Goal: Task Accomplishment & Management: Use online tool/utility

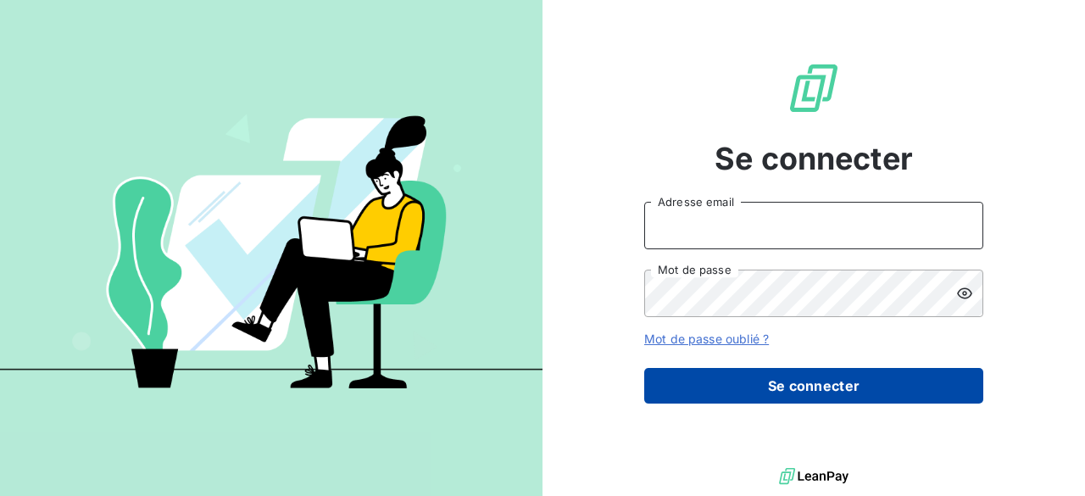
type input "[PERSON_NAME][EMAIL_ADDRESS][DOMAIN_NAME]"
click at [792, 396] on button "Se connecter" at bounding box center [813, 386] width 339 height 36
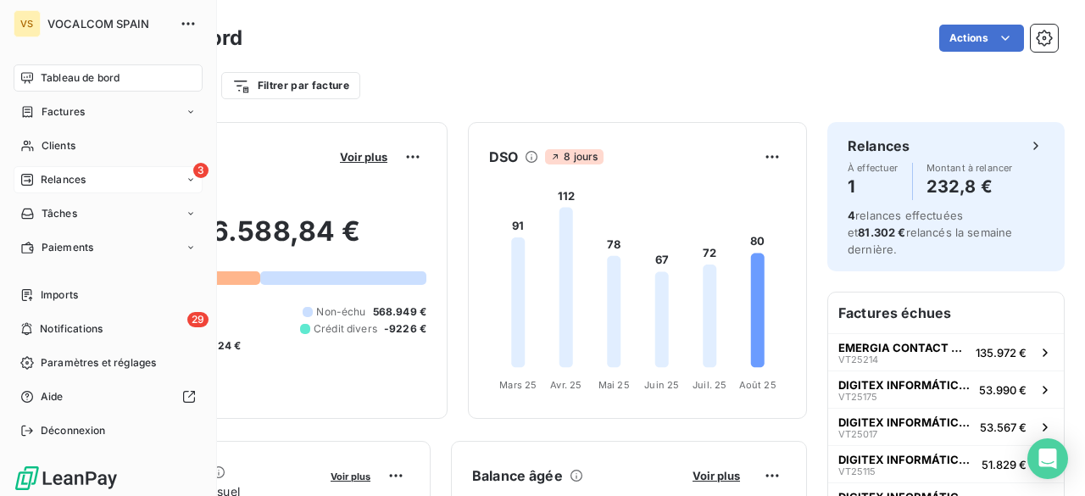
click at [21, 176] on icon at bounding box center [27, 180] width 12 height 12
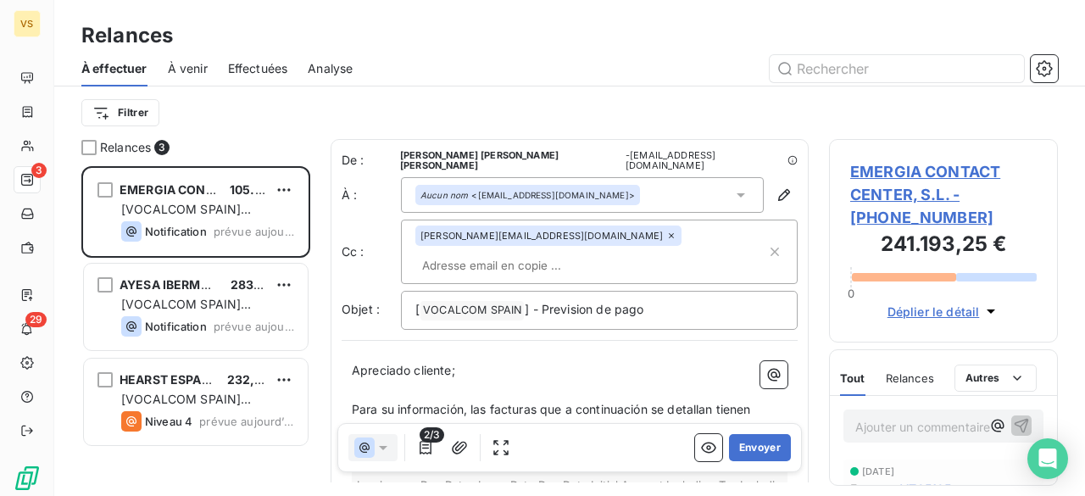
click at [555, 253] on input "text" at bounding box center [513, 265] width 196 height 25
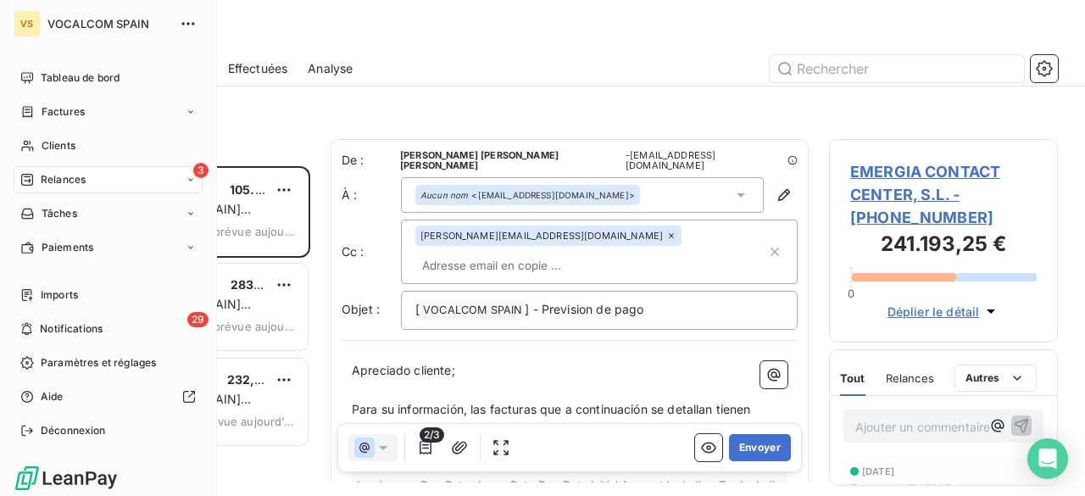
click at [58, 184] on span "Relances" at bounding box center [63, 179] width 45 height 15
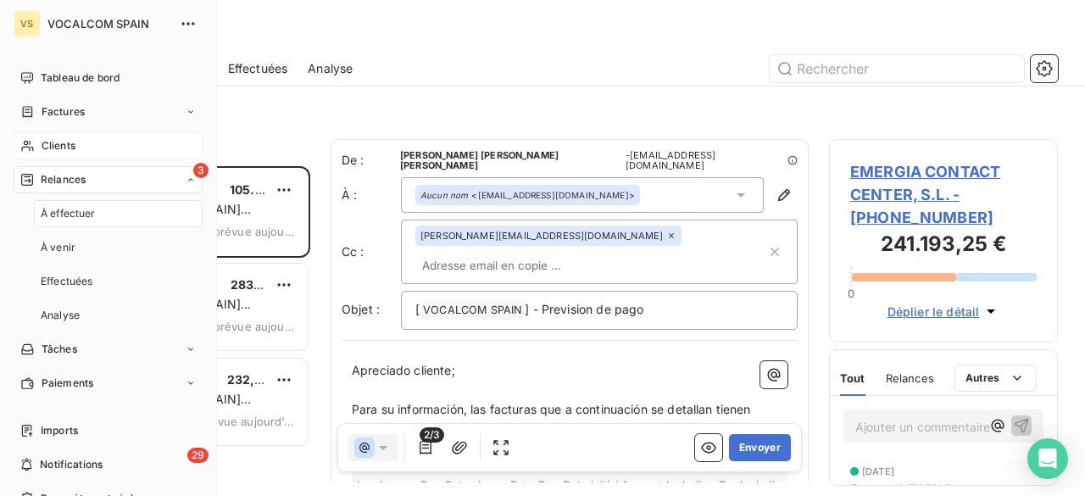
click at [59, 143] on span "Clients" at bounding box center [59, 145] width 34 height 15
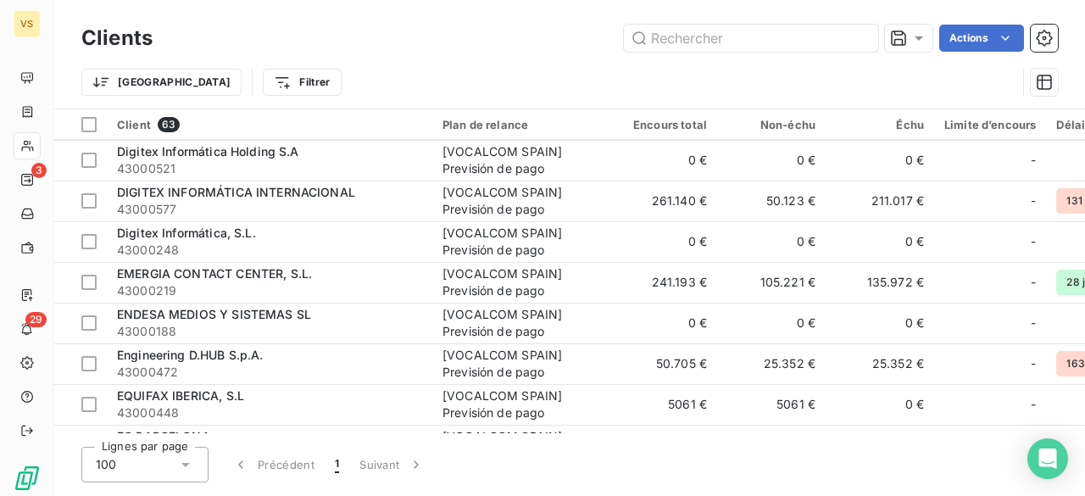
scroll to position [763, 0]
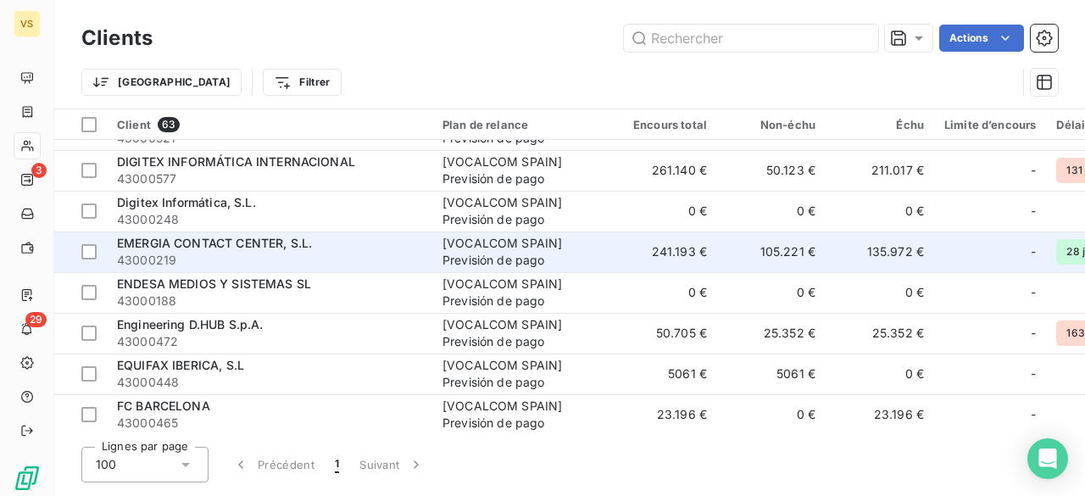
click at [392, 254] on span "43000219" at bounding box center [269, 260] width 305 height 17
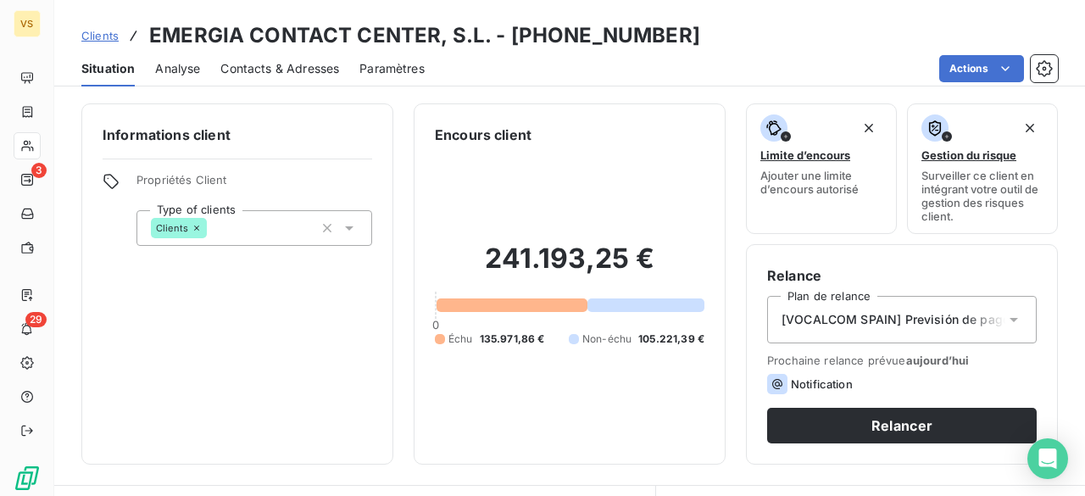
click at [1010, 320] on icon at bounding box center [1014, 320] width 8 height 4
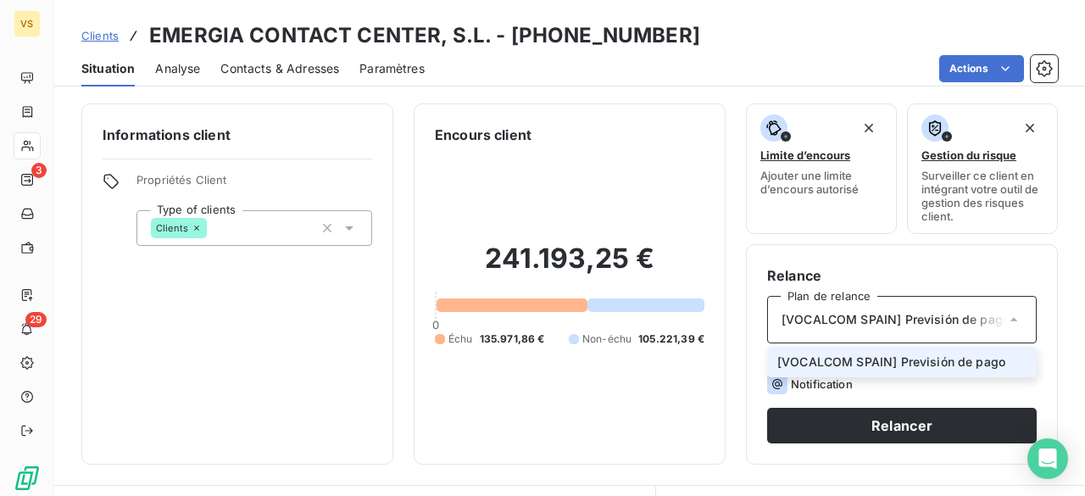
click at [957, 366] on span "[VOCALCOM SPAIN] Previsión de pago" at bounding box center [892, 362] width 228 height 17
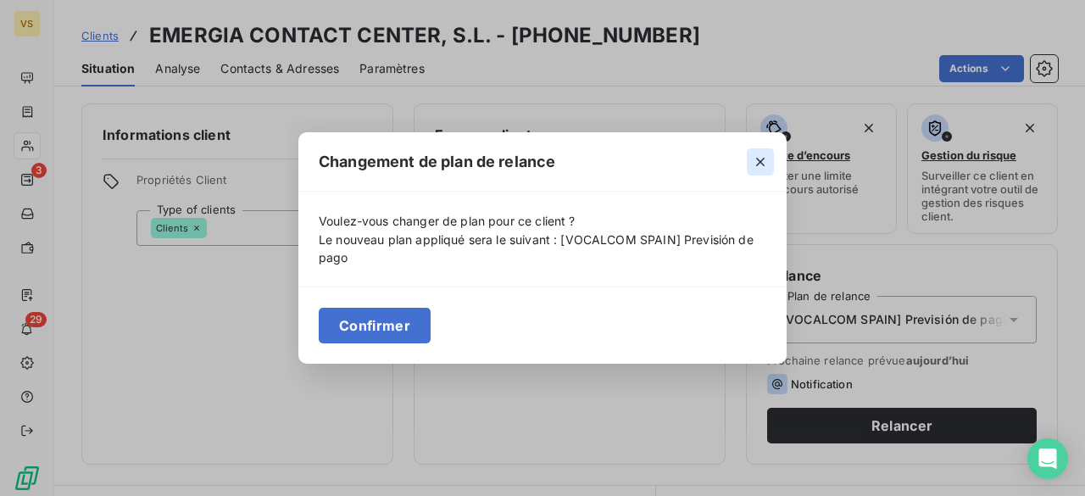
click at [749, 164] on button "button" at bounding box center [760, 161] width 27 height 27
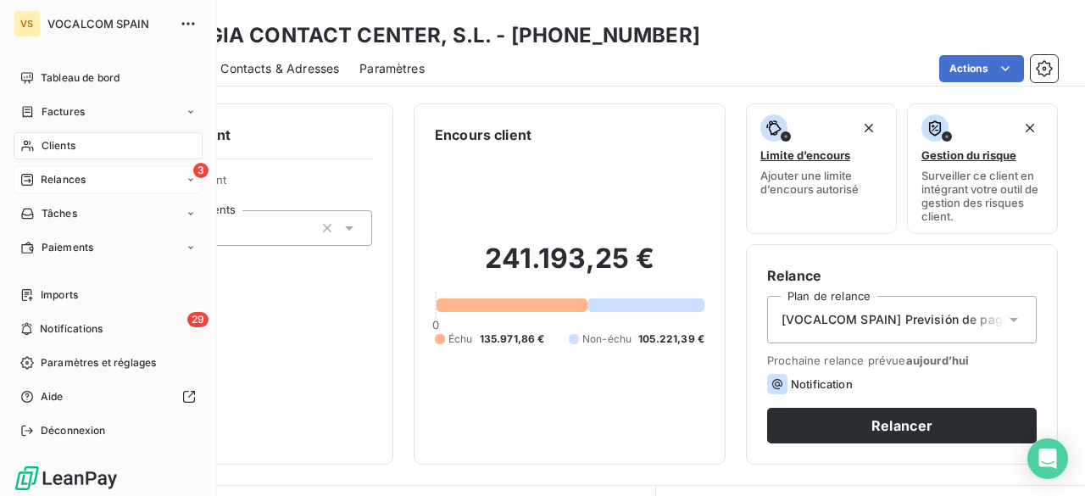
drag, startPoint x: 58, startPoint y: 184, endPoint x: 178, endPoint y: 184, distance: 120.4
click at [58, 184] on span "Relances" at bounding box center [63, 179] width 45 height 15
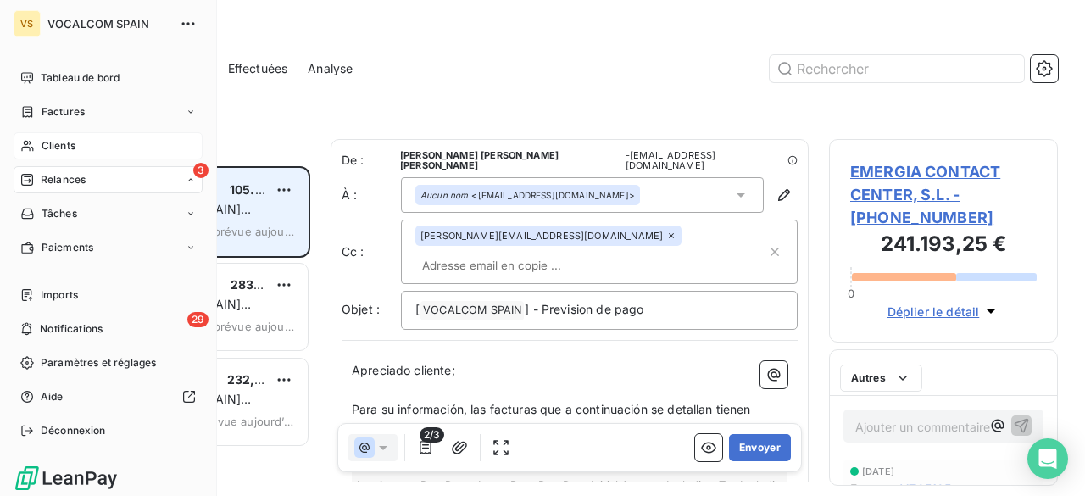
scroll to position [317, 215]
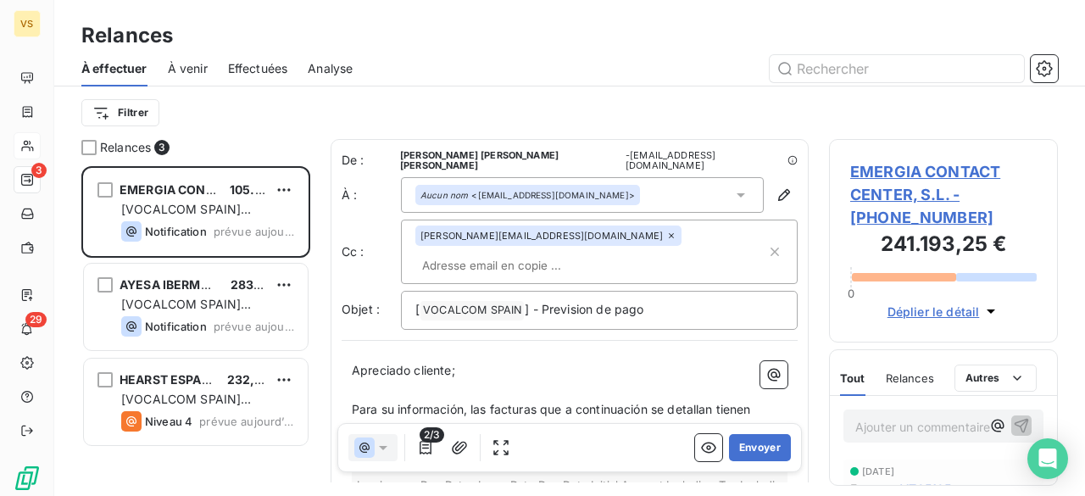
click at [556, 253] on input "text" at bounding box center [513, 265] width 196 height 25
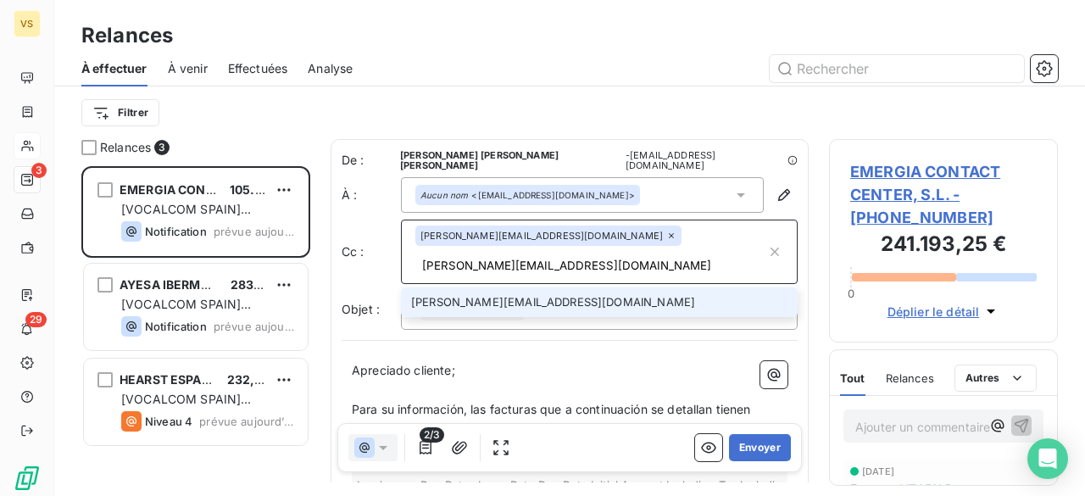
type input "[PERSON_NAME][EMAIL_ADDRESS][DOMAIN_NAME]"
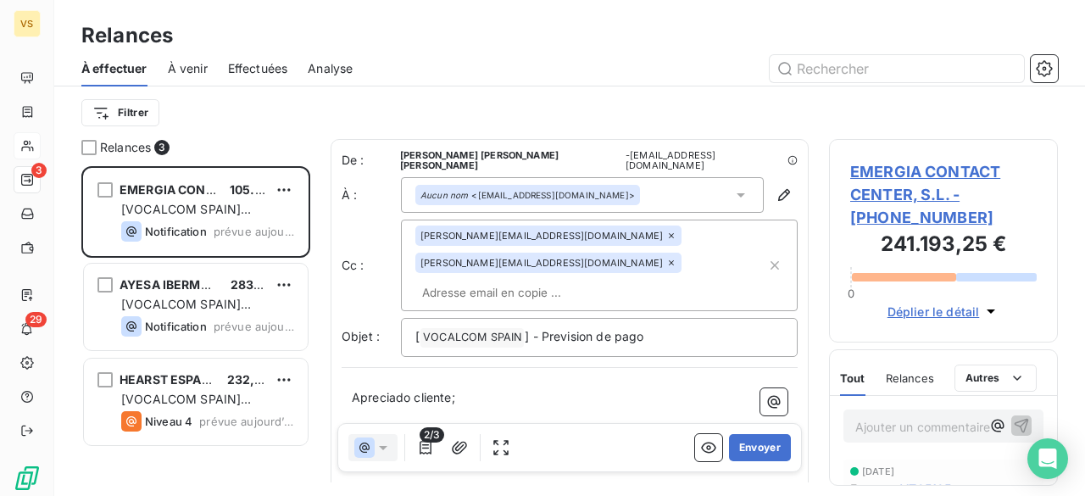
click at [680, 318] on div "[ VOCALCOM SPAIN ﻿ ] - Prevision de pago" at bounding box center [599, 337] width 397 height 39
click at [678, 327] on p "[ VOCALCOM SPAIN ﻿ ] - Prevision de pago" at bounding box center [599, 337] width 368 height 20
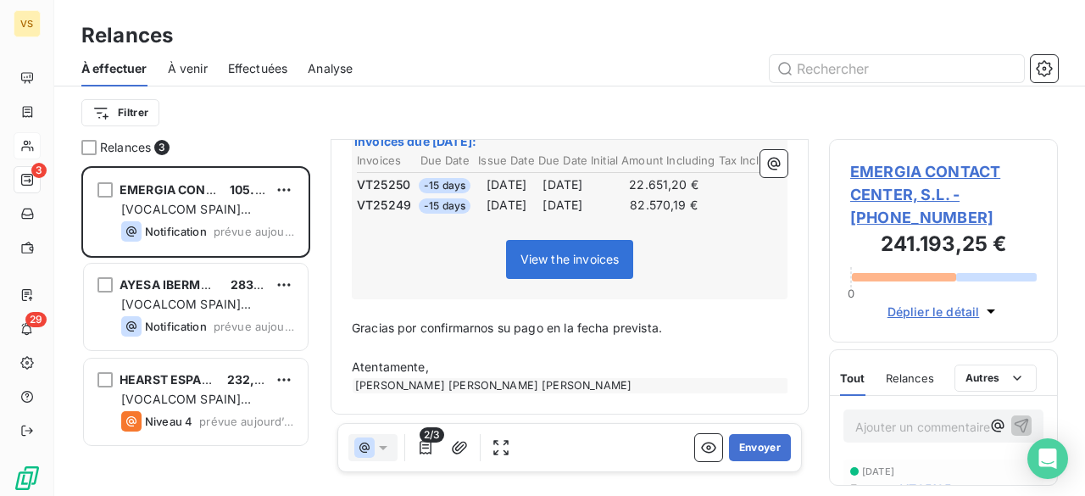
scroll to position [354, 0]
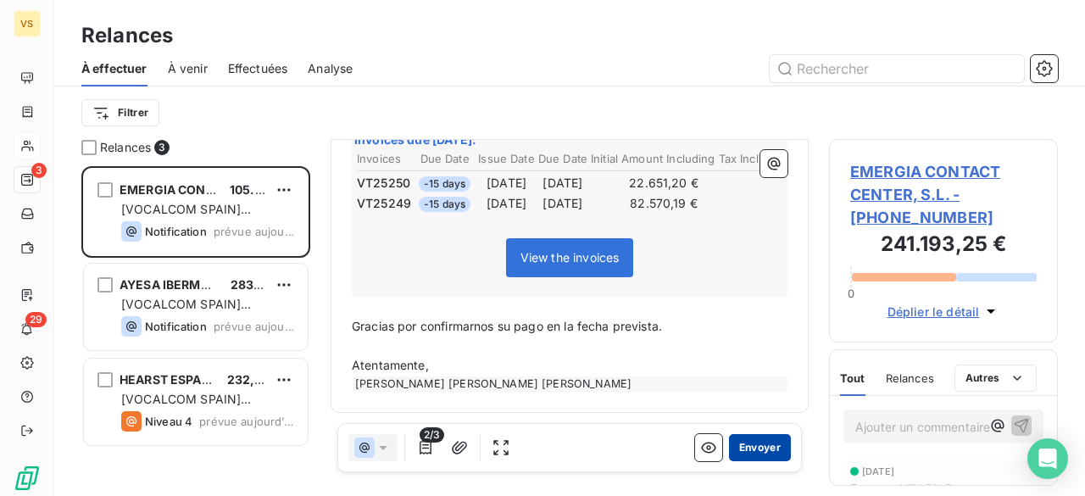
click at [736, 451] on button "Envoyer" at bounding box center [760, 447] width 62 height 27
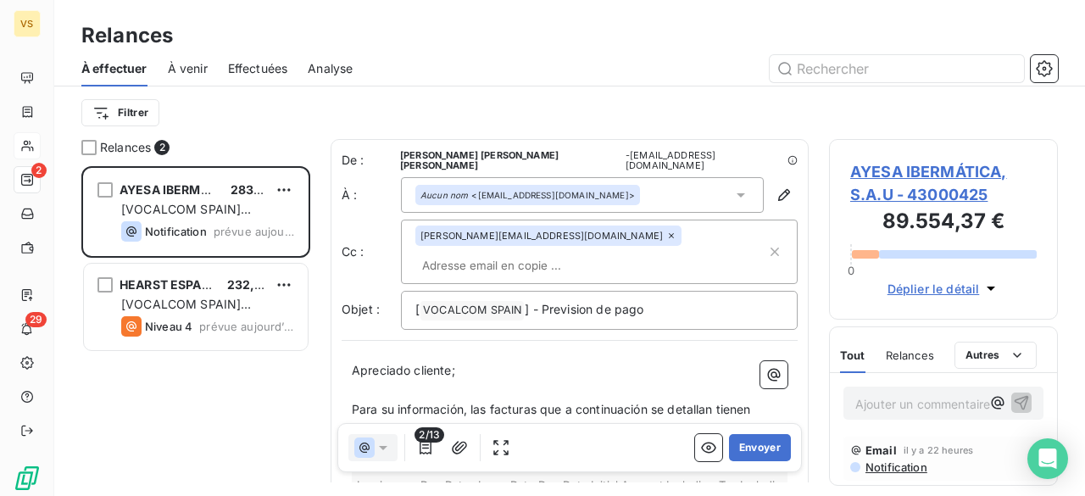
click at [559, 253] on input "text" at bounding box center [513, 265] width 196 height 25
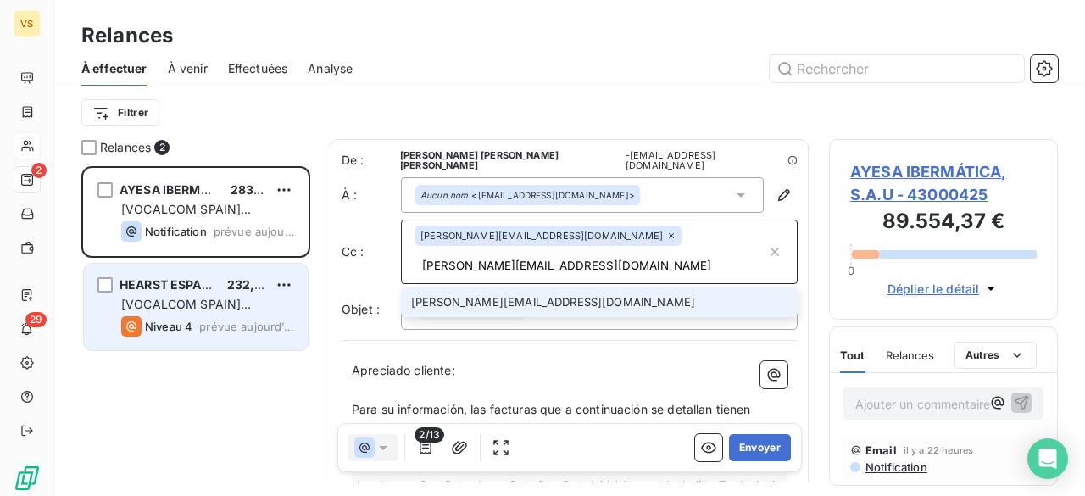
type input "[PERSON_NAME][EMAIL_ADDRESS][DOMAIN_NAME]"
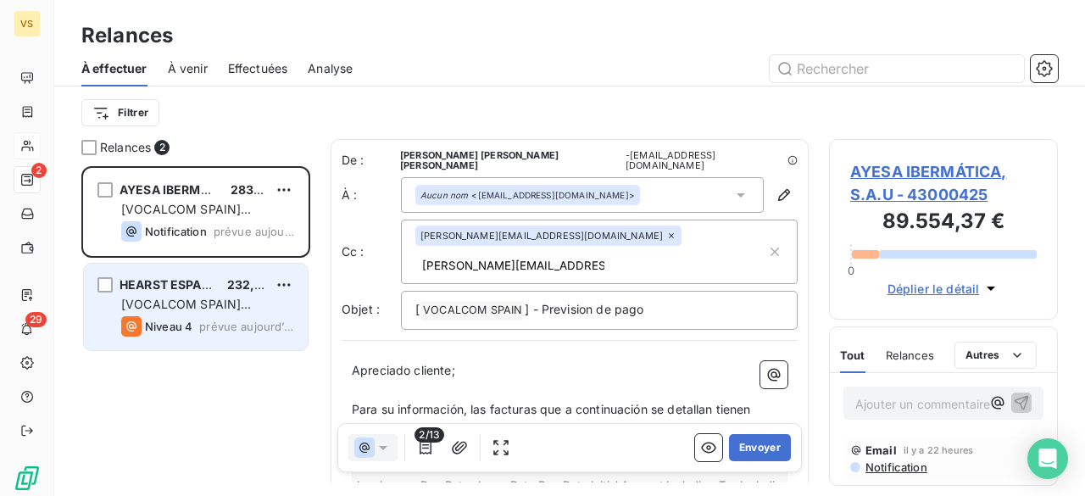
click at [253, 343] on div "HEARST ESPAÑA, S.L 232,78 € [VOCALCOM SPAIN] Previsión de pago Niveau 4 prévue …" at bounding box center [196, 307] width 224 height 86
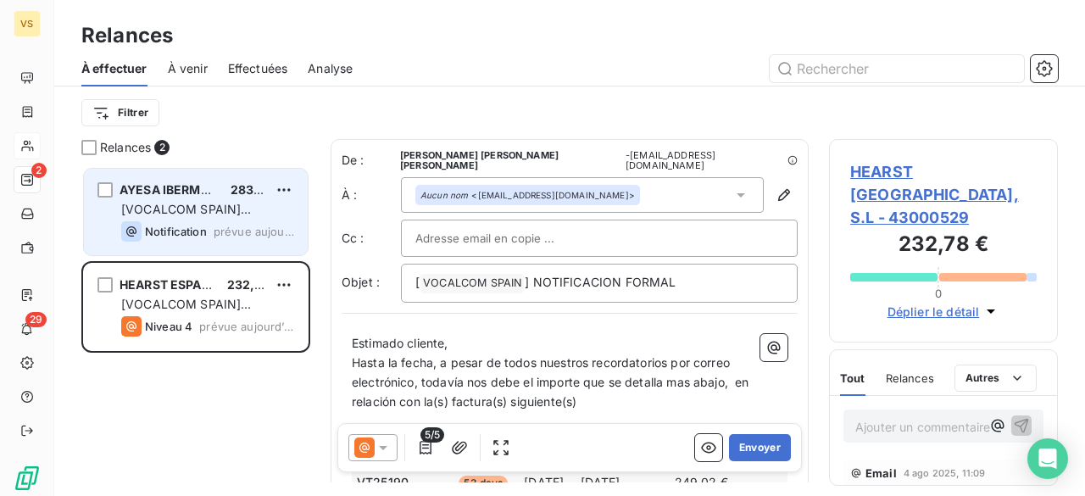
click at [251, 203] on span "[VOCALCOM SPAIN] Previsión de pago" at bounding box center [186, 217] width 130 height 31
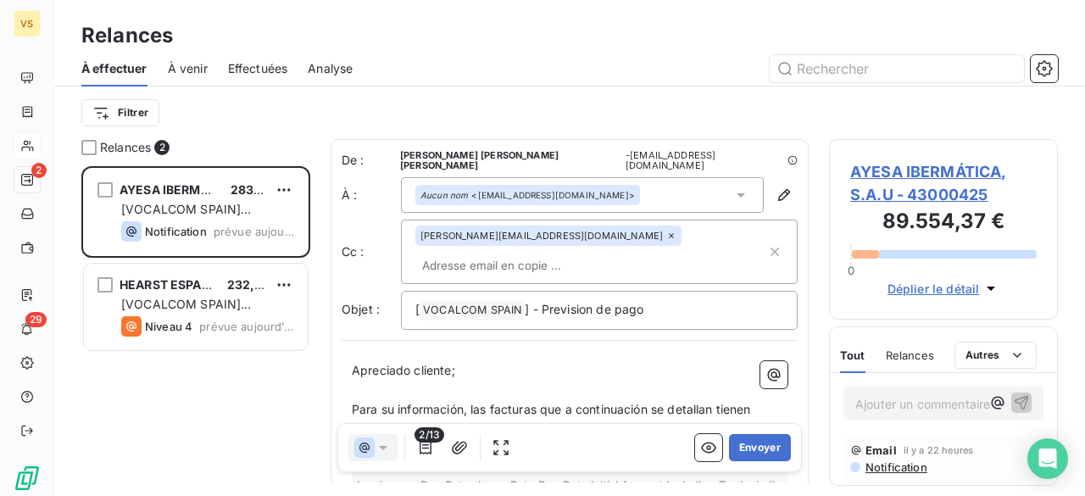
click at [611, 253] on input "text" at bounding box center [513, 265] width 196 height 25
type input "J"
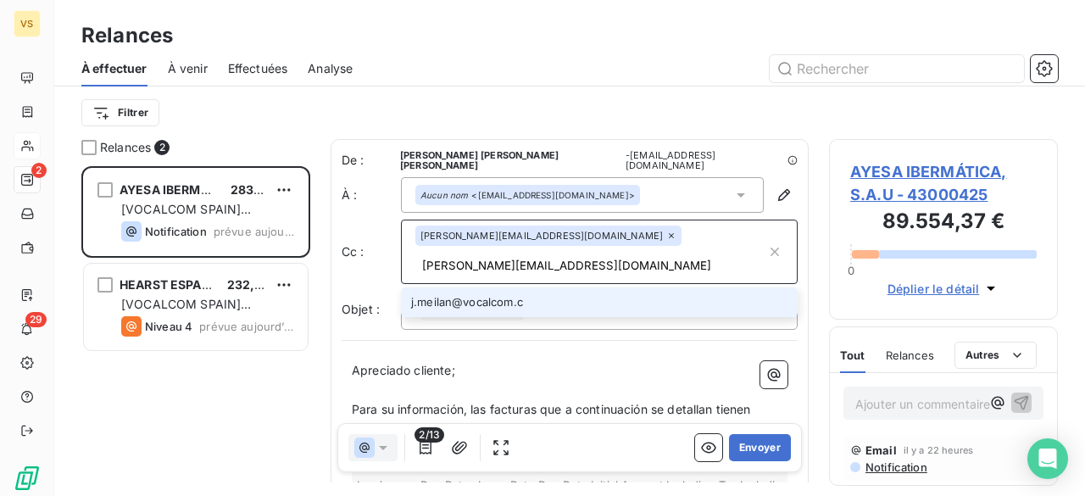
type input "[PERSON_NAME][EMAIL_ADDRESS][DOMAIN_NAME]"
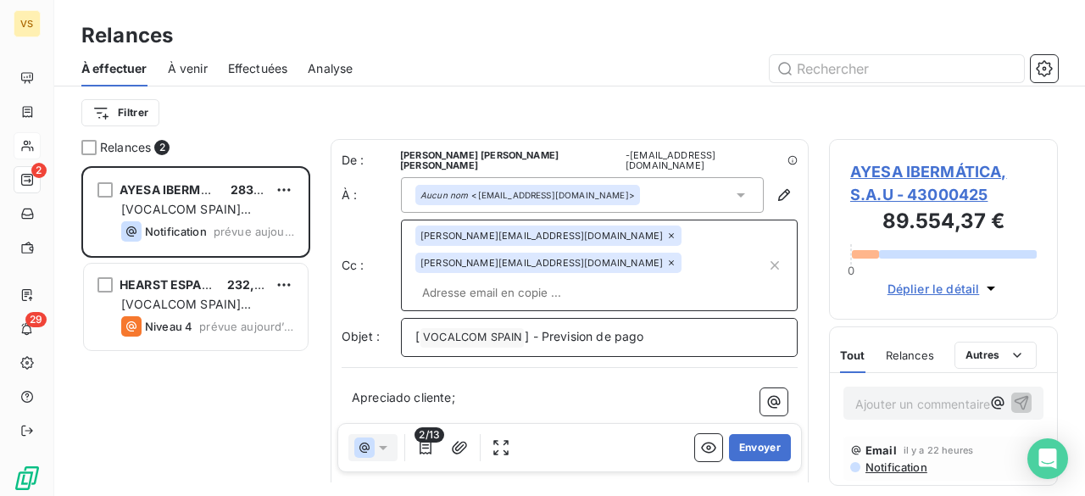
click at [676, 327] on p "[ VOCALCOM SPAIN ﻿ ] - Prevision de pago" at bounding box center [599, 337] width 368 height 20
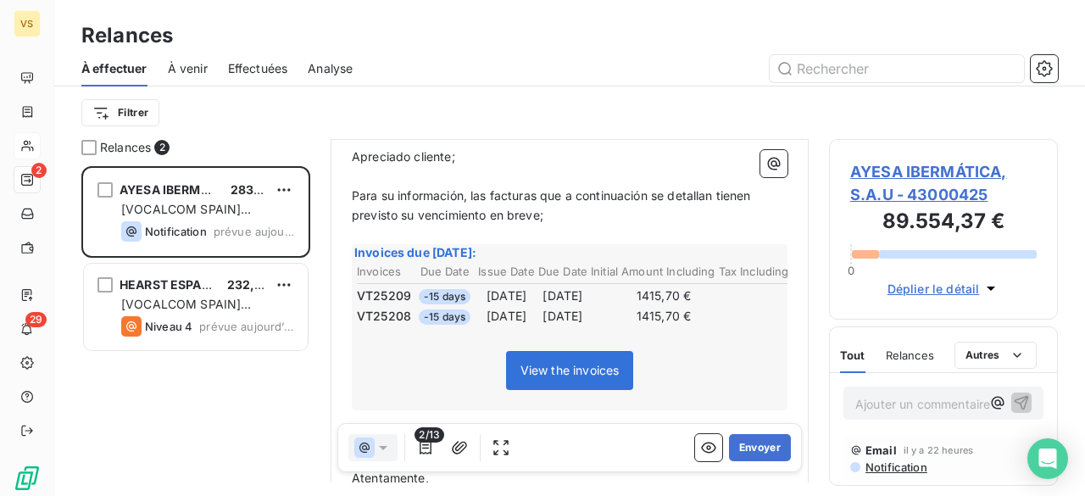
scroll to position [339, 0]
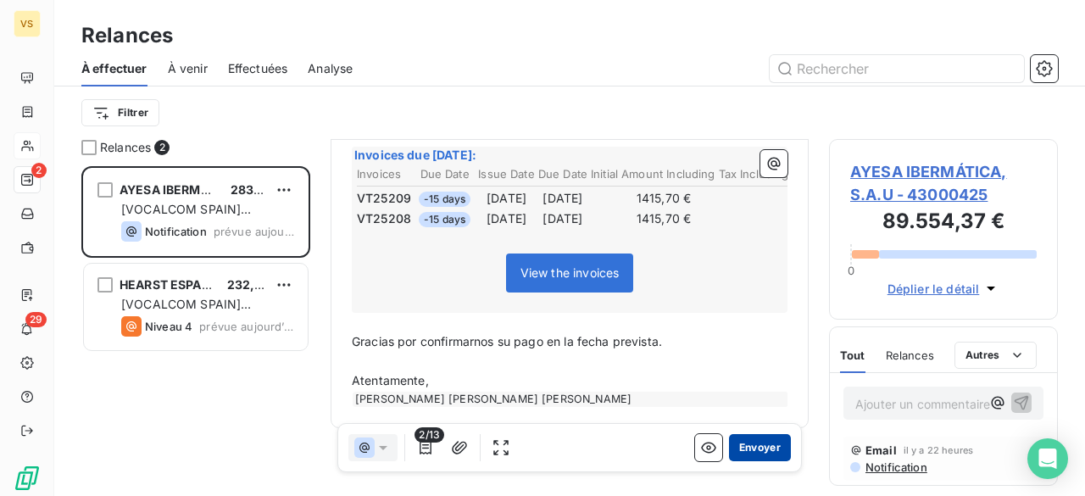
click at [760, 449] on button "Envoyer" at bounding box center [760, 447] width 62 height 27
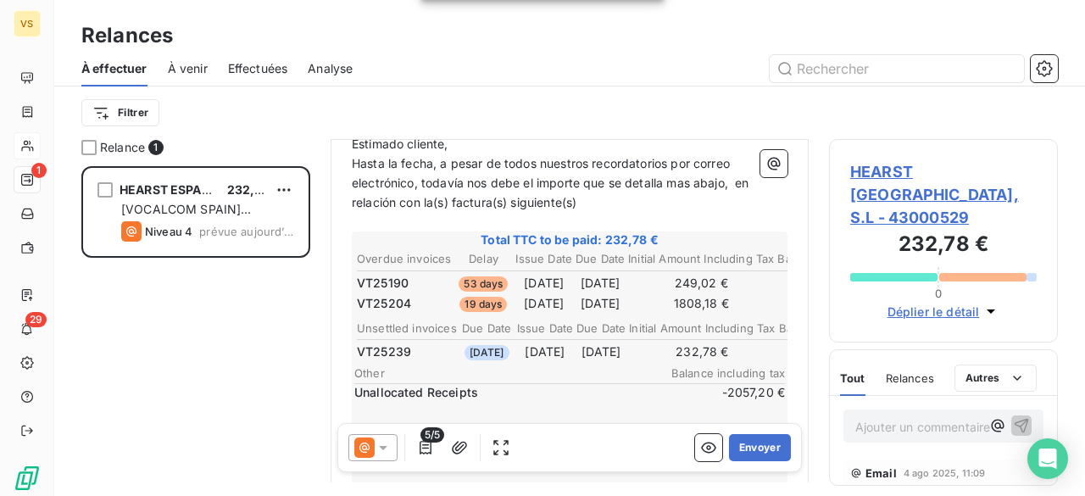
scroll to position [254, 0]
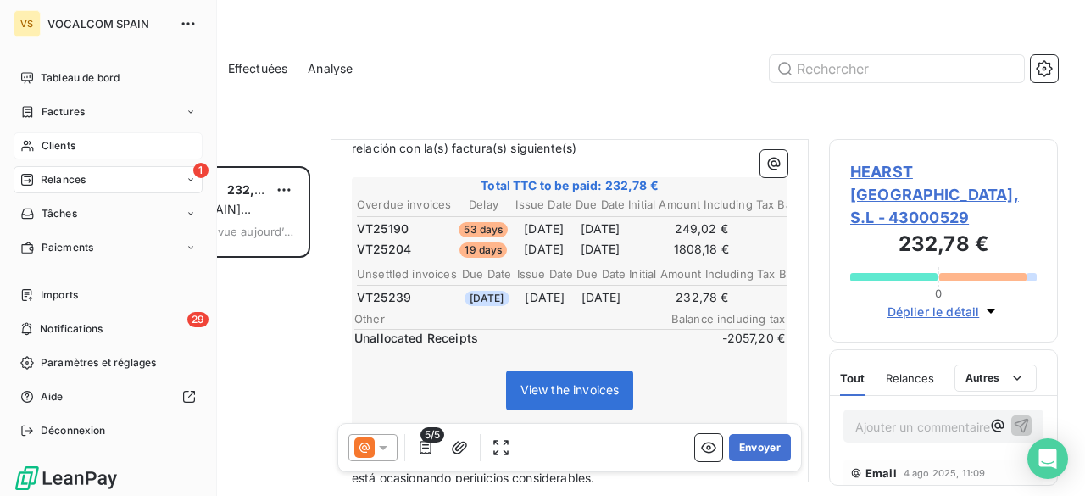
click at [76, 144] on div "Clients" at bounding box center [108, 145] width 189 height 27
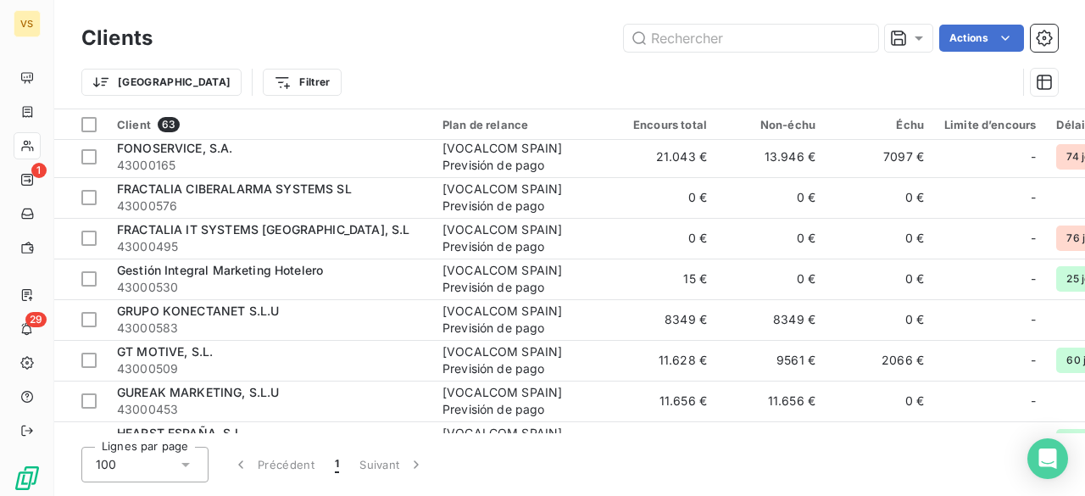
scroll to position [1187, 0]
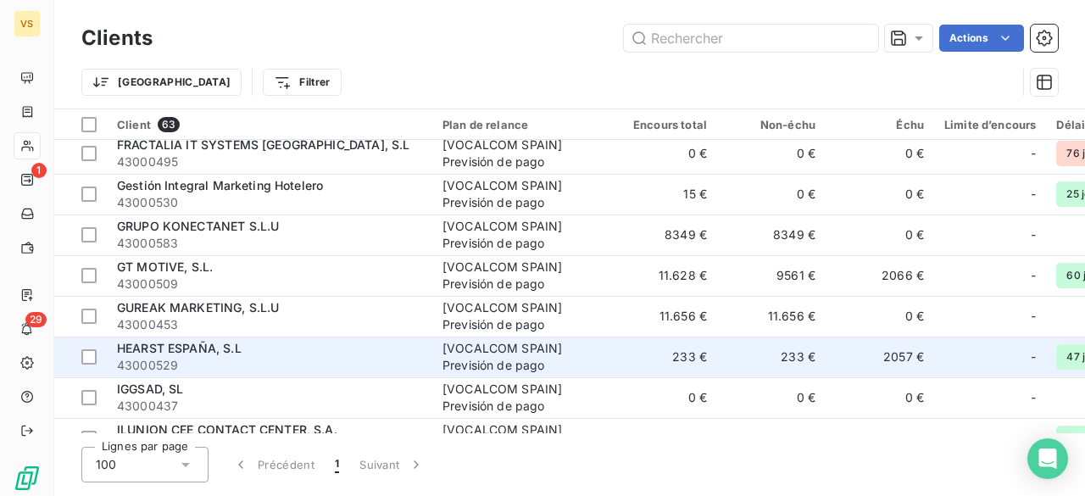
click at [287, 350] on div "HEARST ESPAÑA, S.L" at bounding box center [269, 348] width 305 height 17
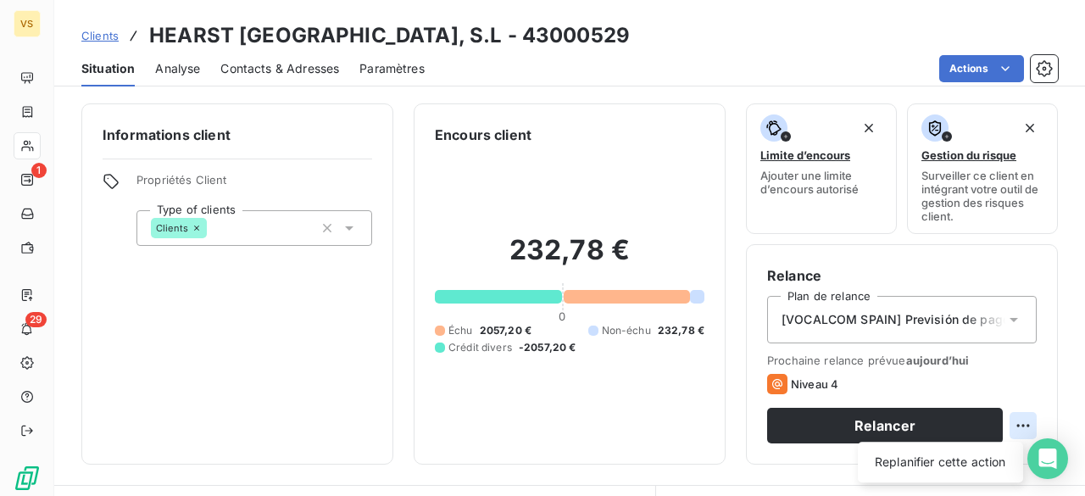
click at [1011, 424] on html "VS 1 29 Clients HEARST [GEOGRAPHIC_DATA], S.L - 43000529 Situation Analyse Cont…" at bounding box center [542, 248] width 1085 height 496
click at [981, 465] on div "Replanifier cette action" at bounding box center [941, 462] width 152 height 27
select select "7"
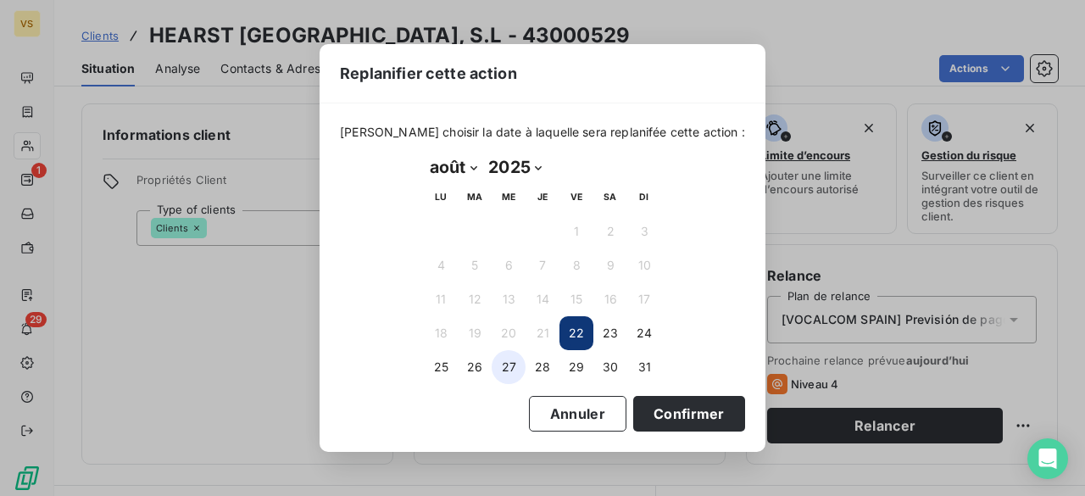
click at [506, 365] on button "27" at bounding box center [509, 367] width 34 height 34
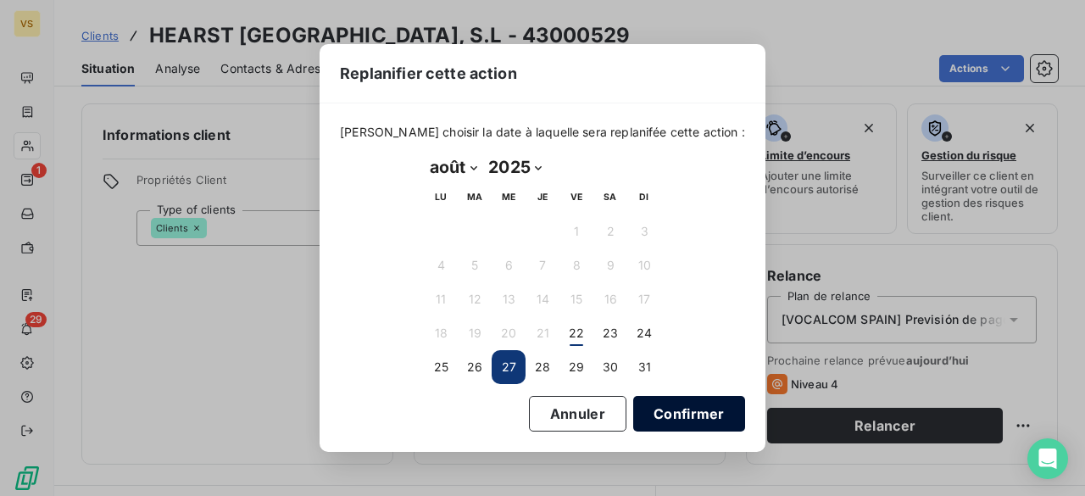
click at [660, 409] on button "Confirmer" at bounding box center [689, 414] width 112 height 36
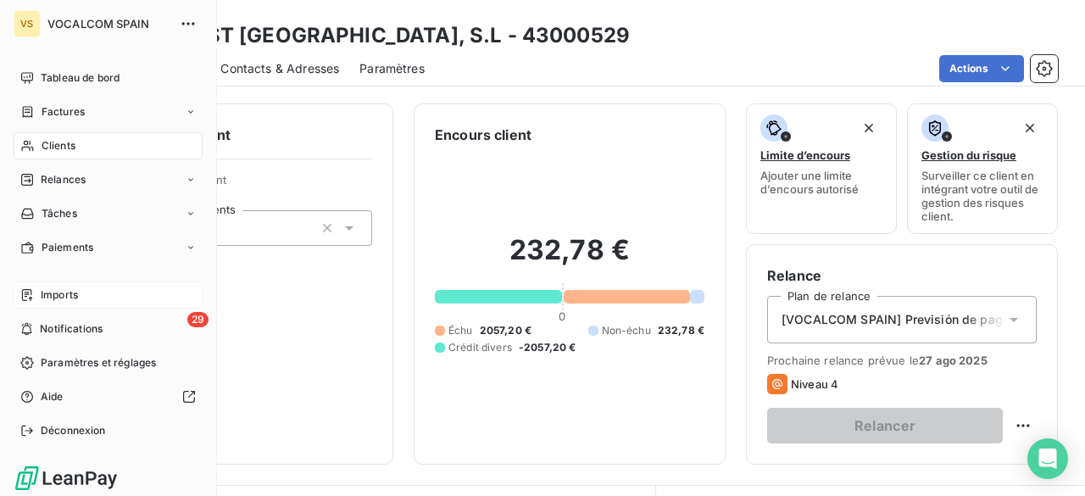
click at [41, 295] on span "Imports" at bounding box center [59, 294] width 37 height 15
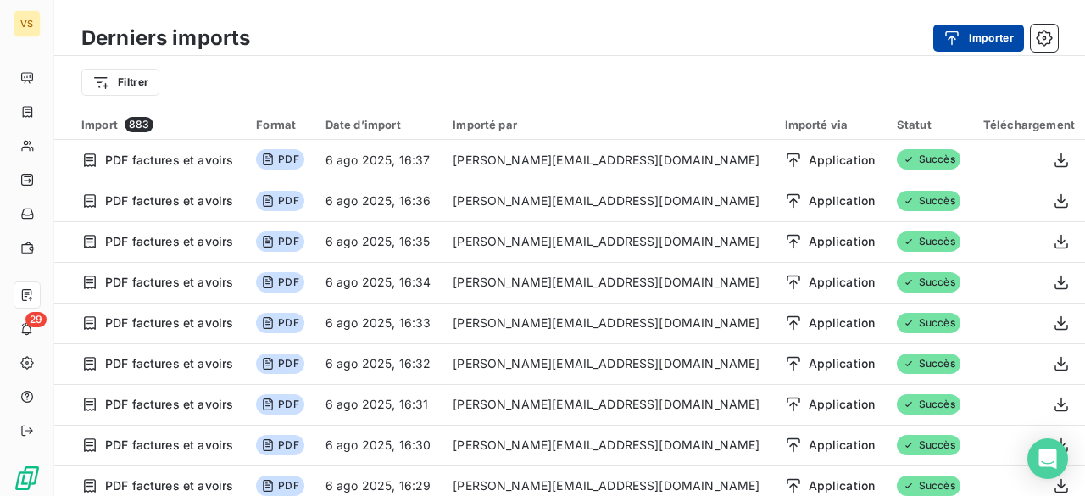
click at [1002, 31] on button "Importer" at bounding box center [979, 38] width 91 height 27
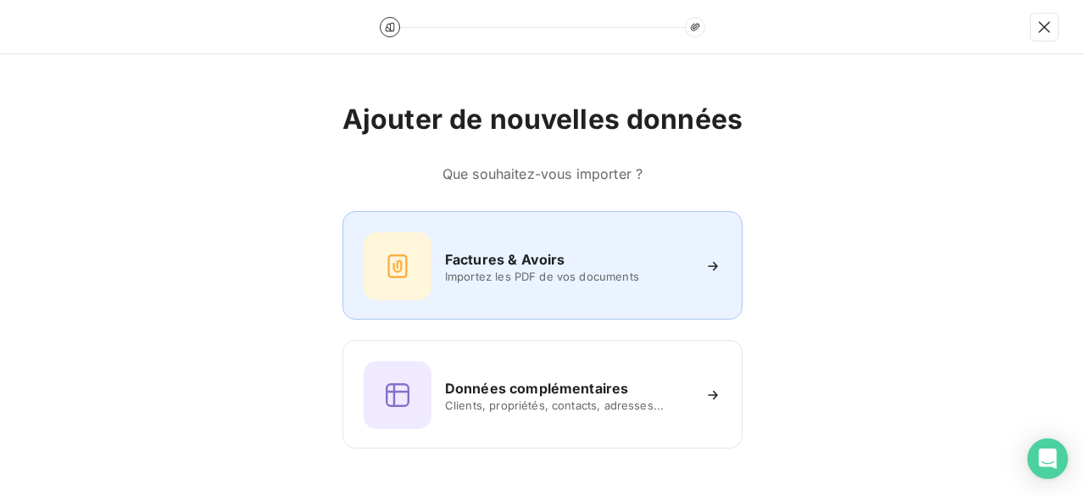
click at [614, 265] on div "Factures & Avoirs" at bounding box center [568, 259] width 246 height 20
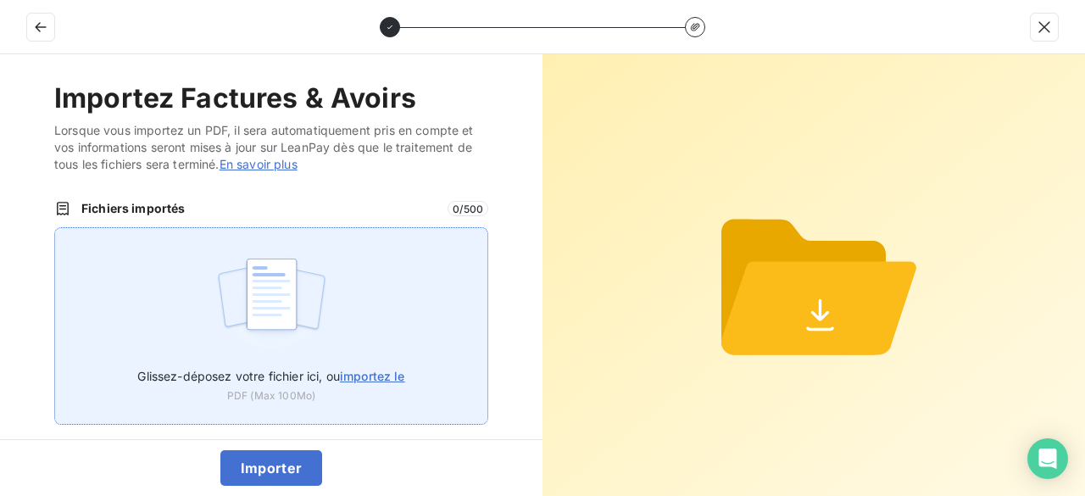
click at [365, 379] on span "importez le" at bounding box center [372, 376] width 65 height 14
click at [55, 228] on input "Glissez-déposez votre fichier ici, ou importez le" at bounding box center [54, 227] width 1 height 1
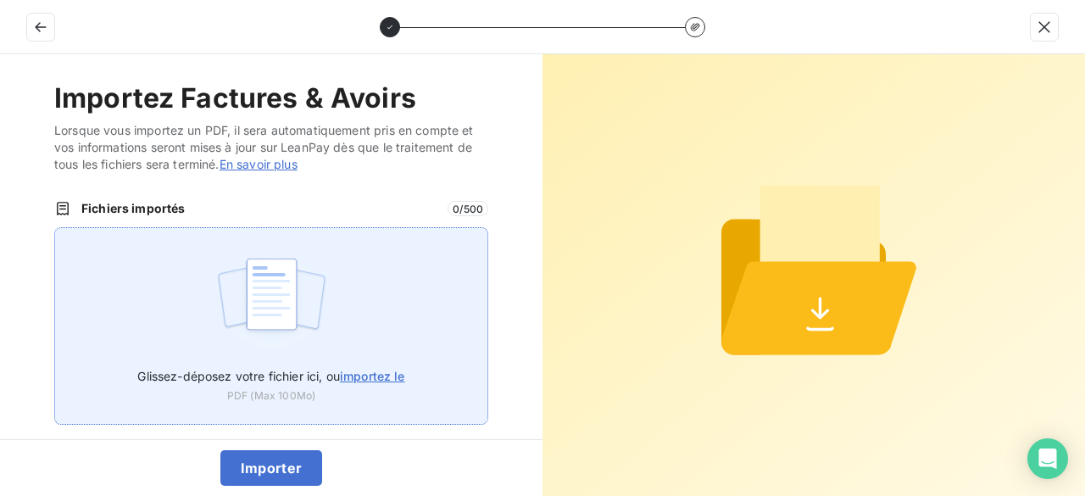
type input "C:\fakepath\VT25246.pdf"
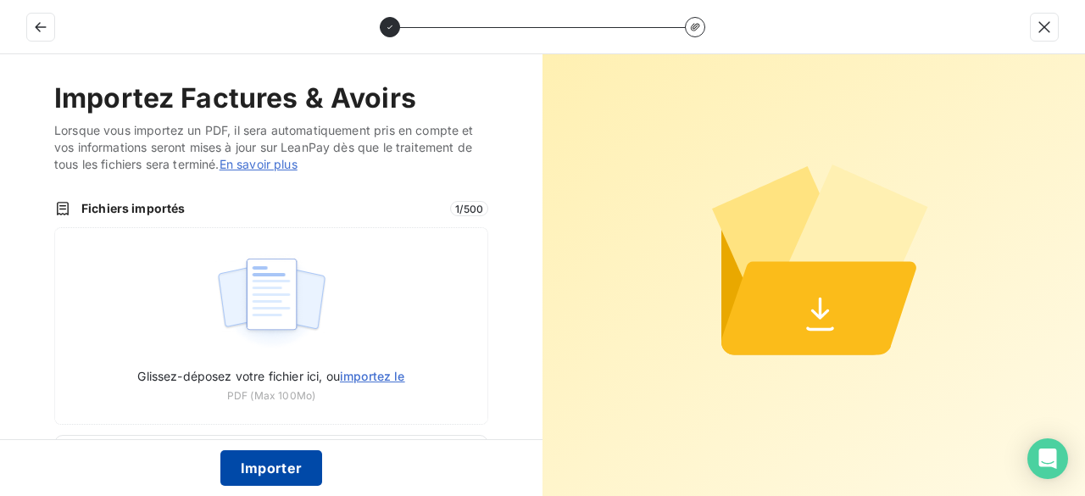
click at [245, 483] on button "Importer" at bounding box center [271, 468] width 103 height 36
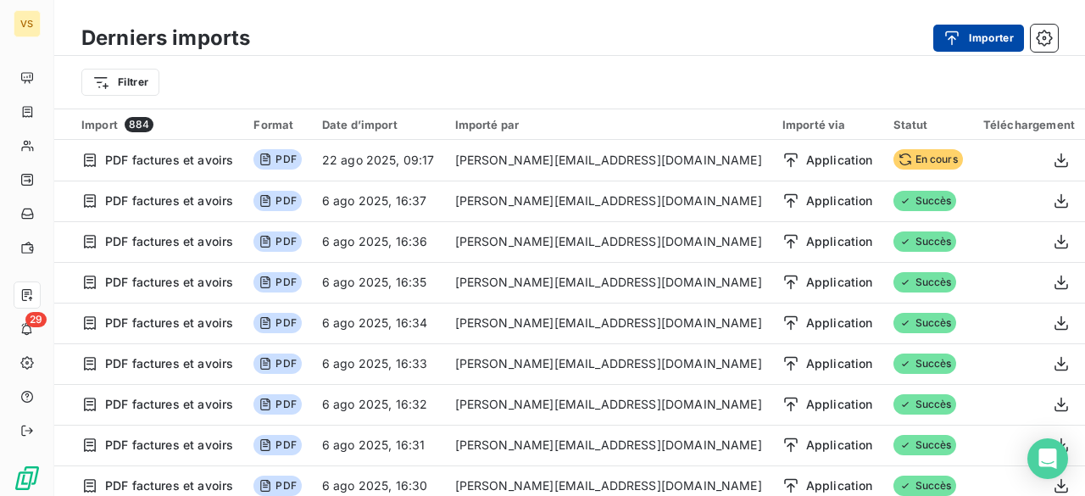
click at [977, 31] on button "Importer" at bounding box center [979, 38] width 91 height 27
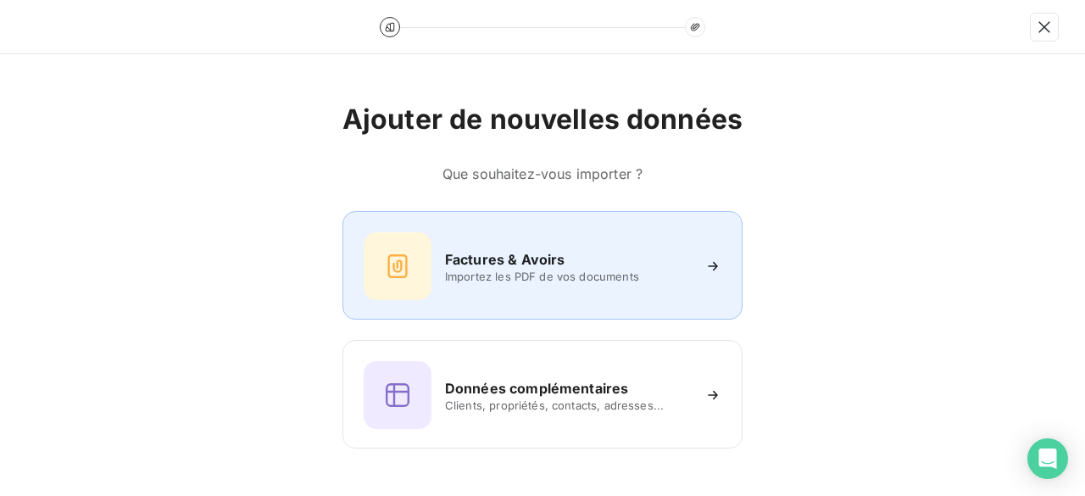
click at [538, 250] on h6 "Factures & Avoirs" at bounding box center [505, 259] width 120 height 20
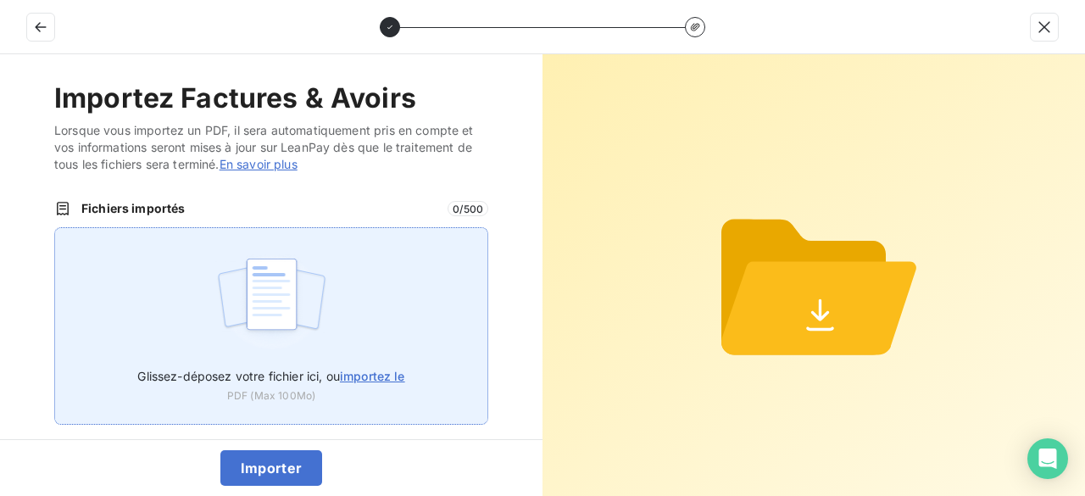
click at [368, 376] on span "importez le" at bounding box center [372, 376] width 65 height 14
click at [55, 228] on input "Glissez-déposez votre fichier ici, ou importez le" at bounding box center [54, 227] width 1 height 1
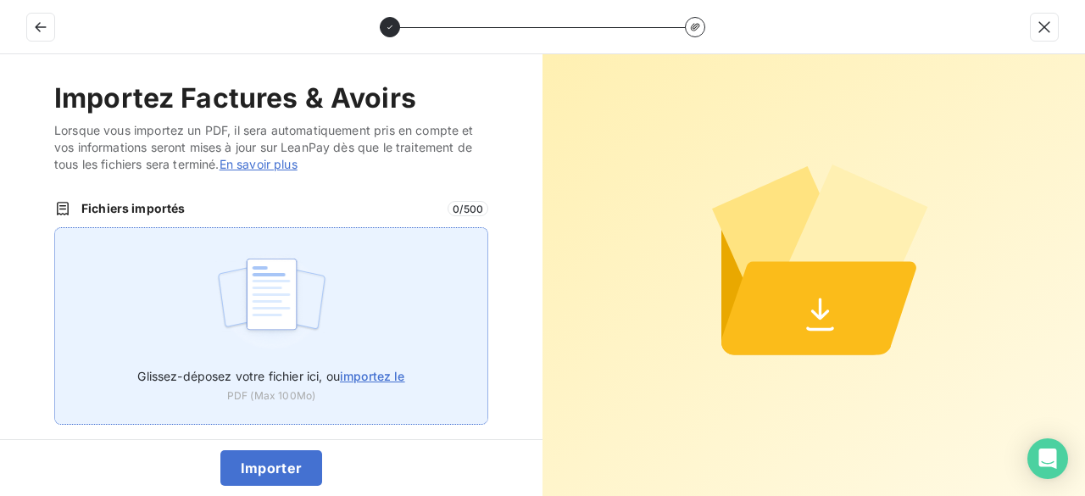
type input "C:\fakepath\VT25247.pdf"
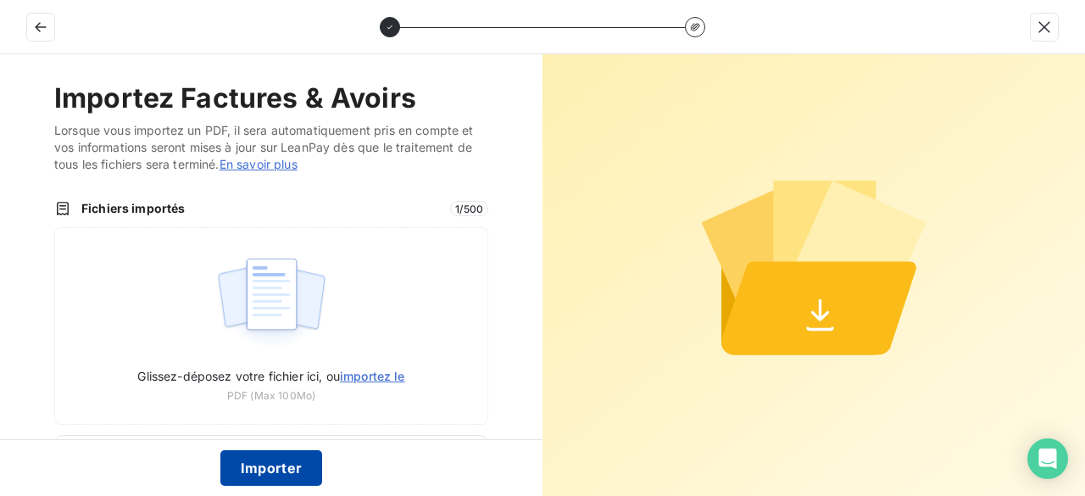
click at [302, 473] on button "Importer" at bounding box center [271, 468] width 103 height 36
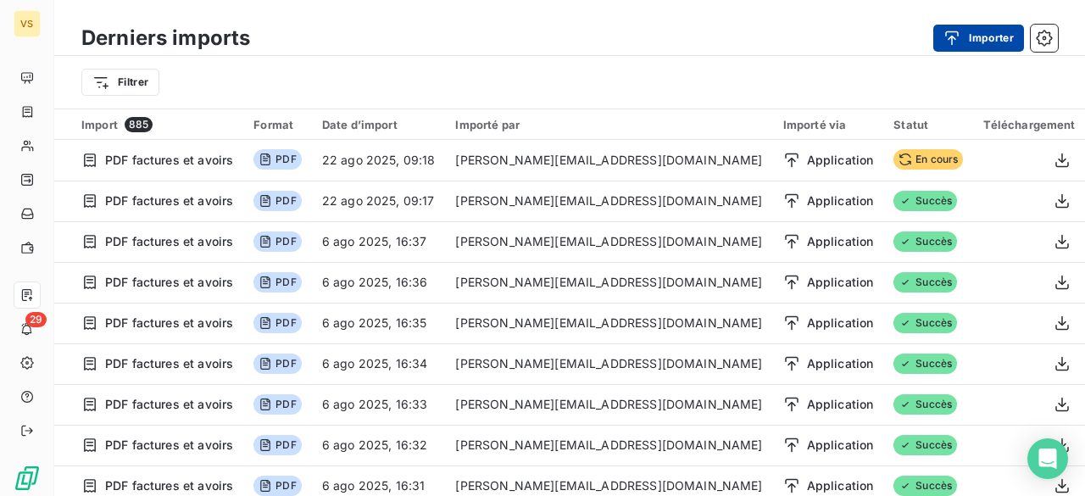
click at [946, 43] on icon "button" at bounding box center [952, 38] width 17 height 17
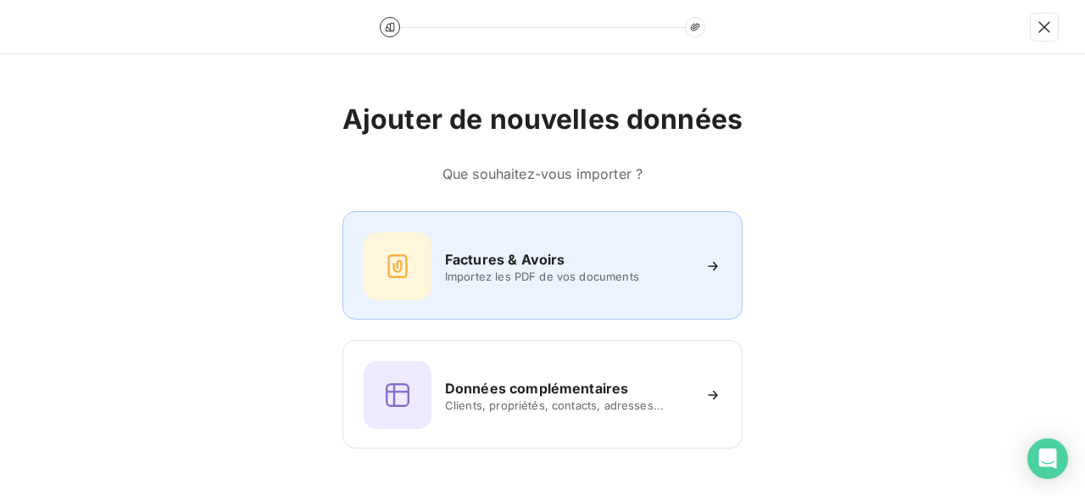
click at [546, 246] on div "Factures & Avoirs Importez les PDF de vos documents" at bounding box center [543, 266] width 358 height 68
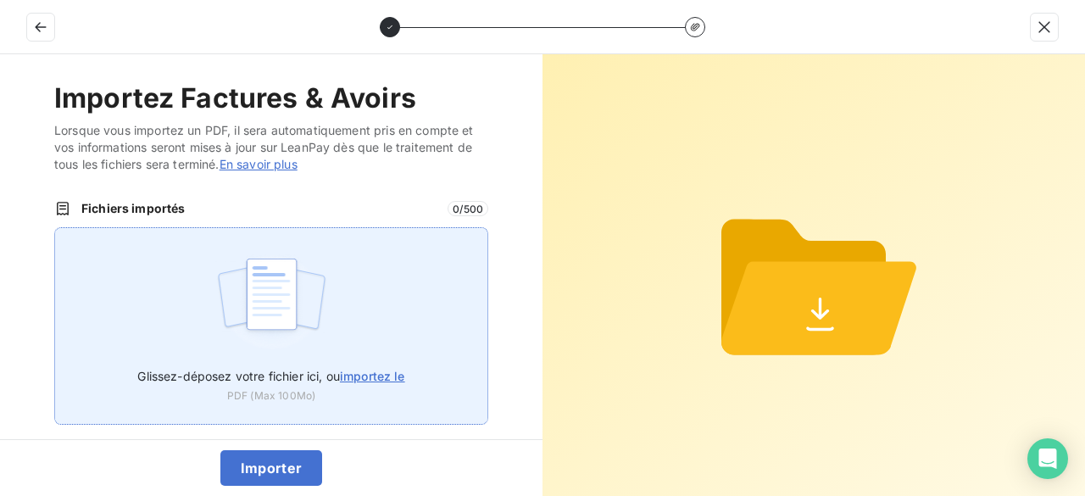
click at [359, 386] on label "Glissez-déposez votre fichier ici, ou importez le" at bounding box center [270, 372] width 267 height 31
click at [55, 228] on input "Glissez-déposez votre fichier ici, ou importez le" at bounding box center [54, 227] width 1 height 1
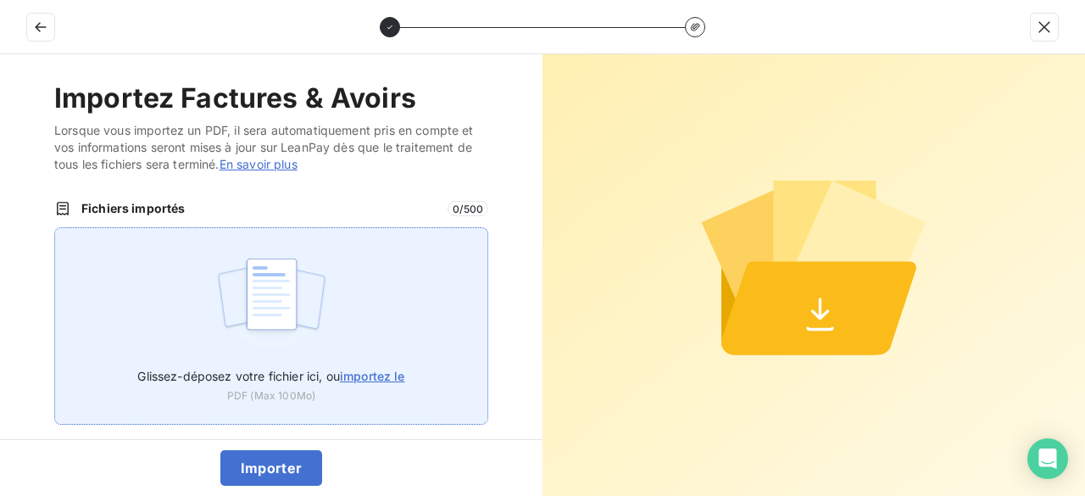
type input "C:\fakepath\VT25248.pdf"
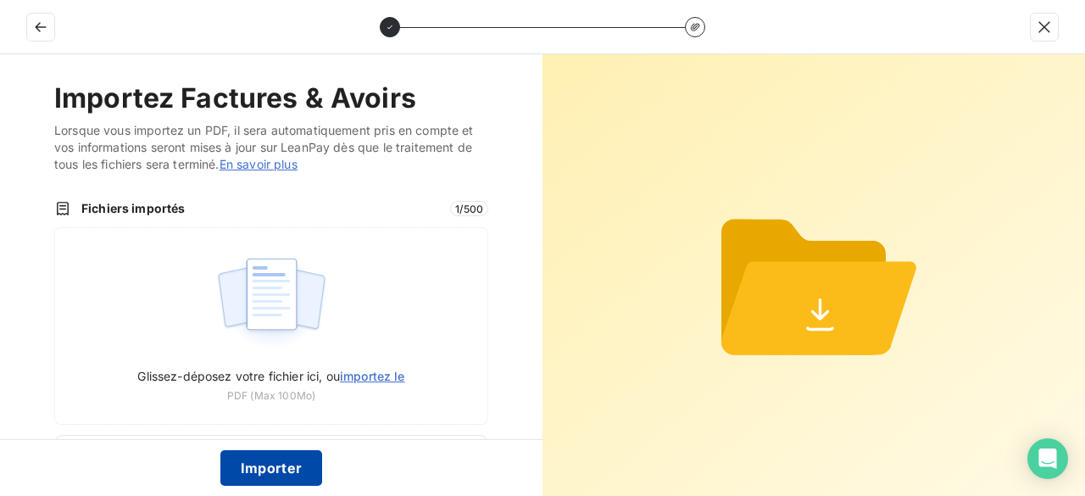
click at [293, 455] on button "Importer" at bounding box center [271, 468] width 103 height 36
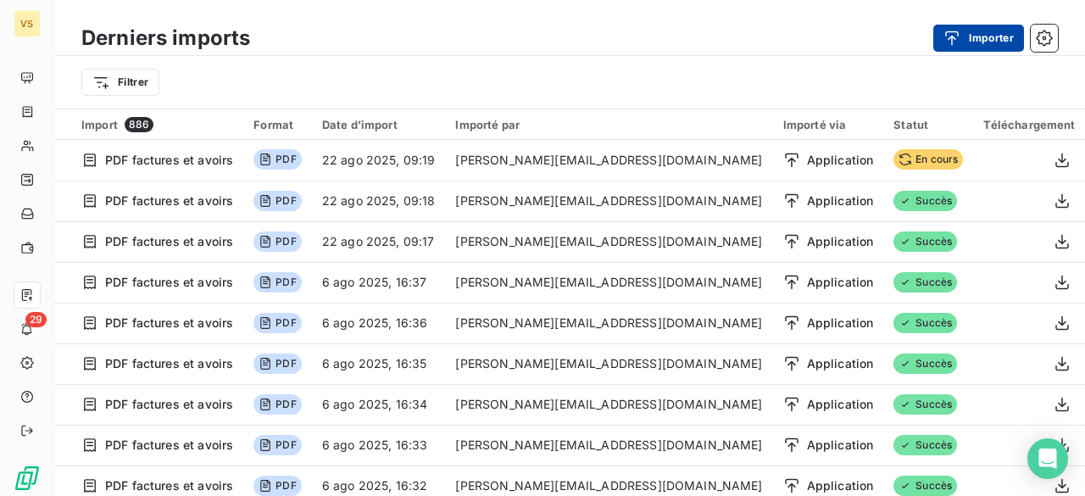
click at [952, 35] on icon "button" at bounding box center [952, 38] width 17 height 17
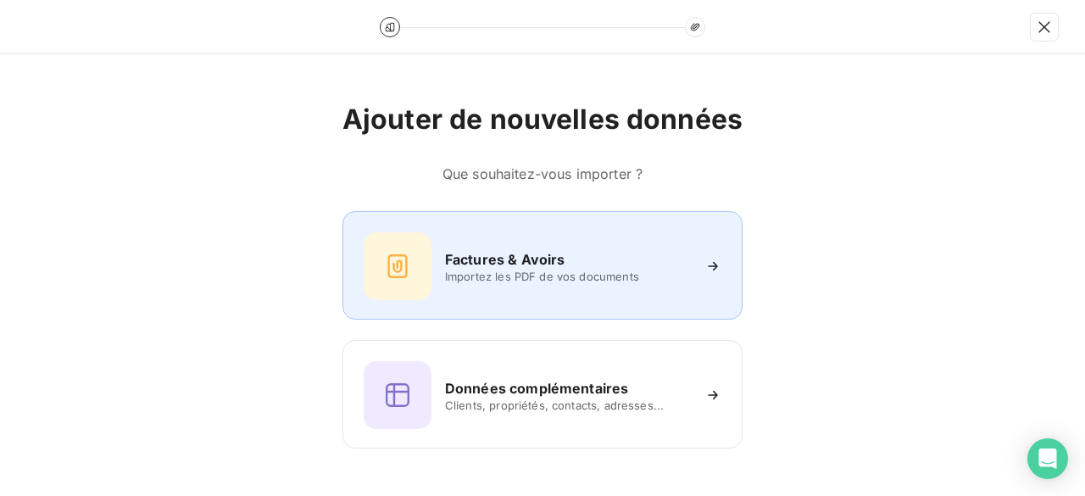
click at [471, 261] on h6 "Factures & Avoirs" at bounding box center [505, 259] width 120 height 20
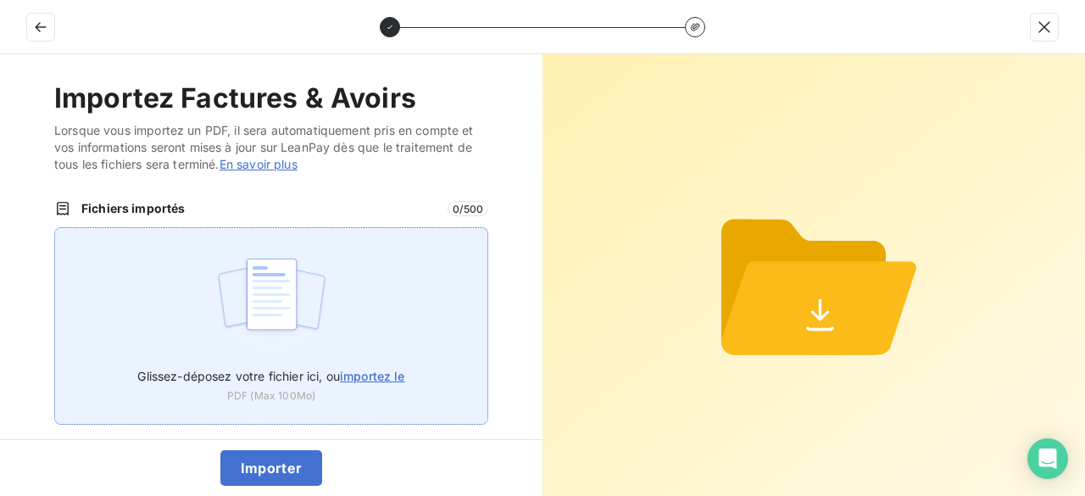
click at [386, 369] on span "importez le" at bounding box center [372, 376] width 65 height 14
click at [55, 228] on input "Glissez-déposez votre fichier ici, ou importez le" at bounding box center [54, 227] width 1 height 1
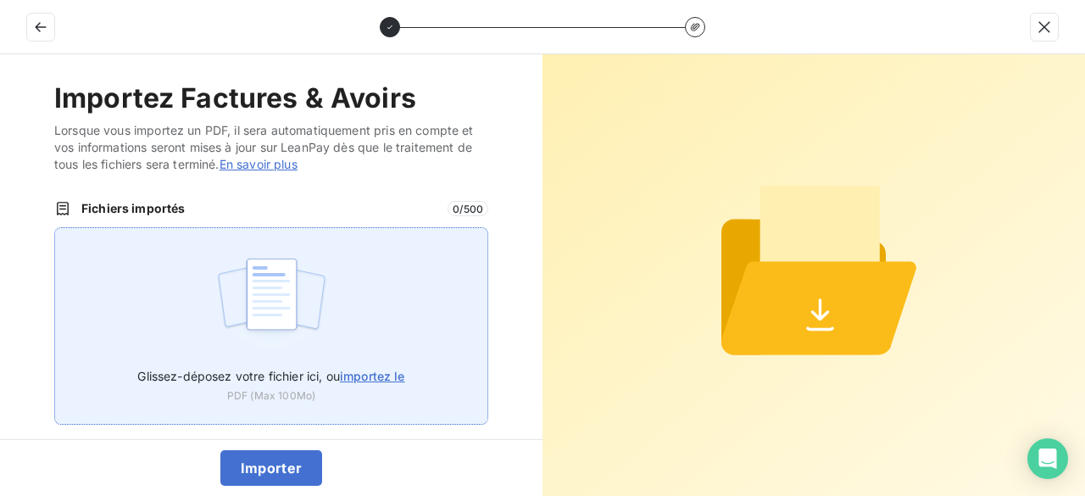
type input "C:\fakepath\VT25249.pdf"
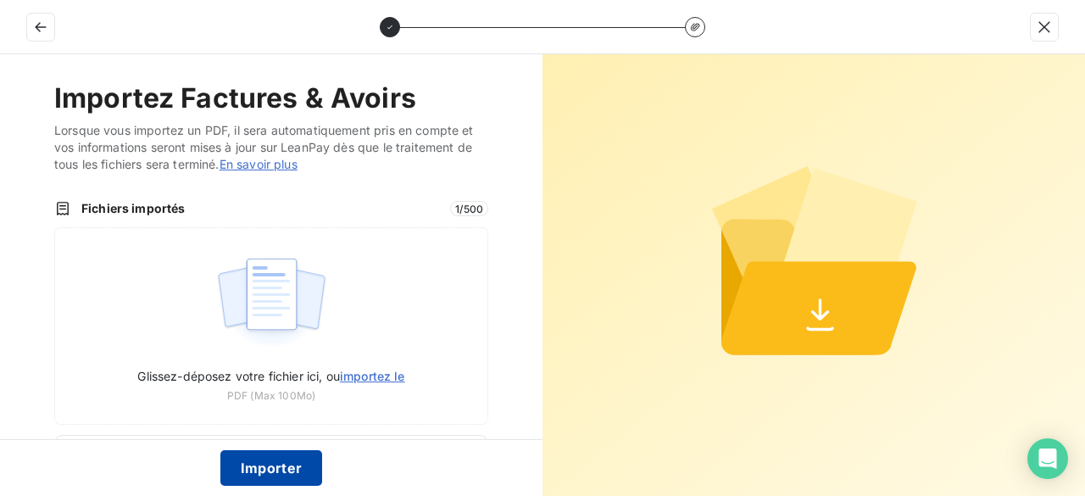
click at [292, 460] on button "Importer" at bounding box center [271, 468] width 103 height 36
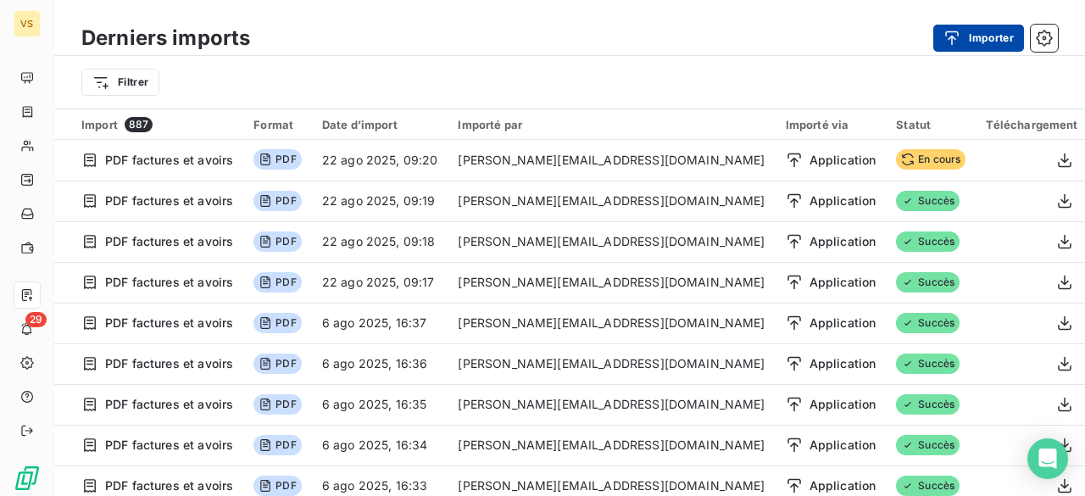
click at [975, 38] on button "Importer" at bounding box center [979, 38] width 91 height 27
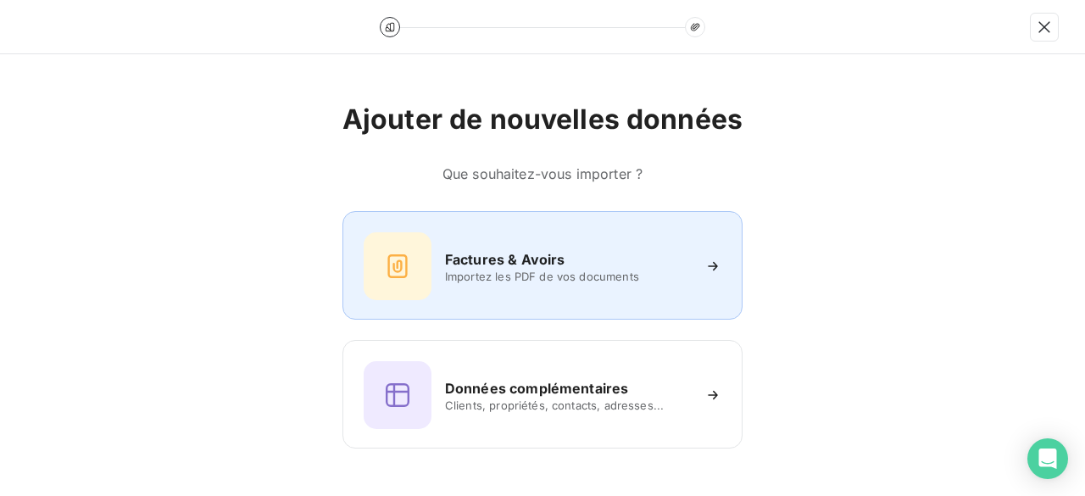
click at [475, 260] on h6 "Factures & Avoirs" at bounding box center [505, 259] width 120 height 20
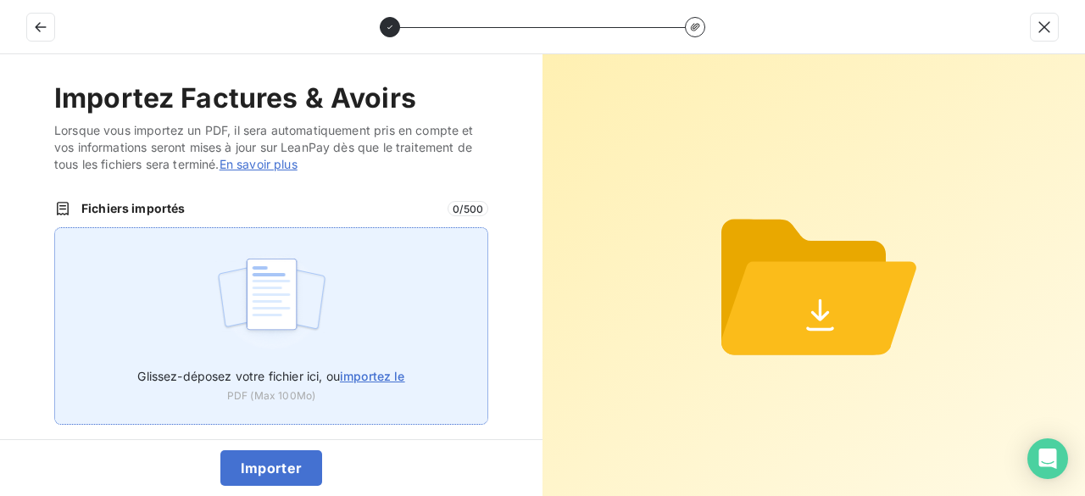
click at [341, 372] on span "importez le" at bounding box center [372, 376] width 65 height 14
click at [55, 228] on input "Glissez-déposez votre fichier ici, ou importez le" at bounding box center [54, 227] width 1 height 1
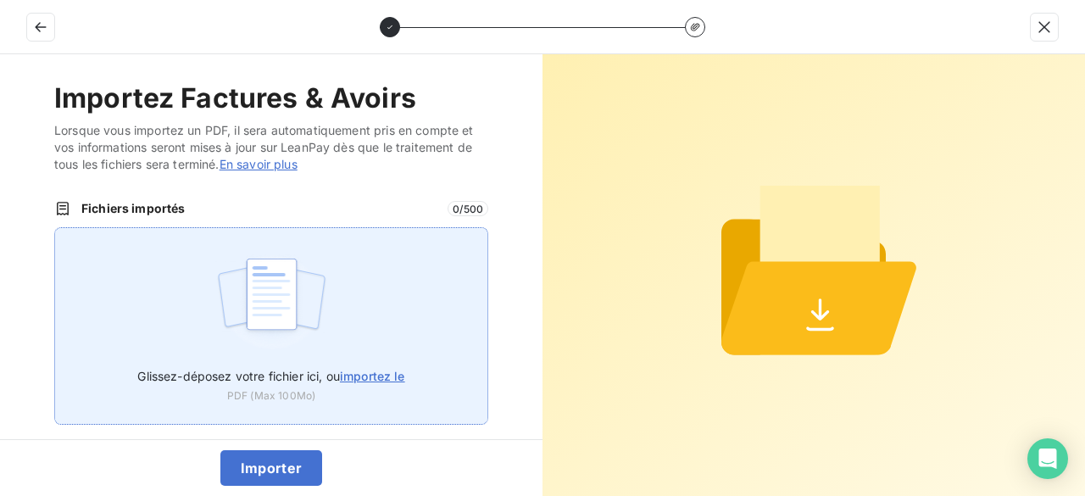
type input "C:\fakepath\VT25250.pdf"
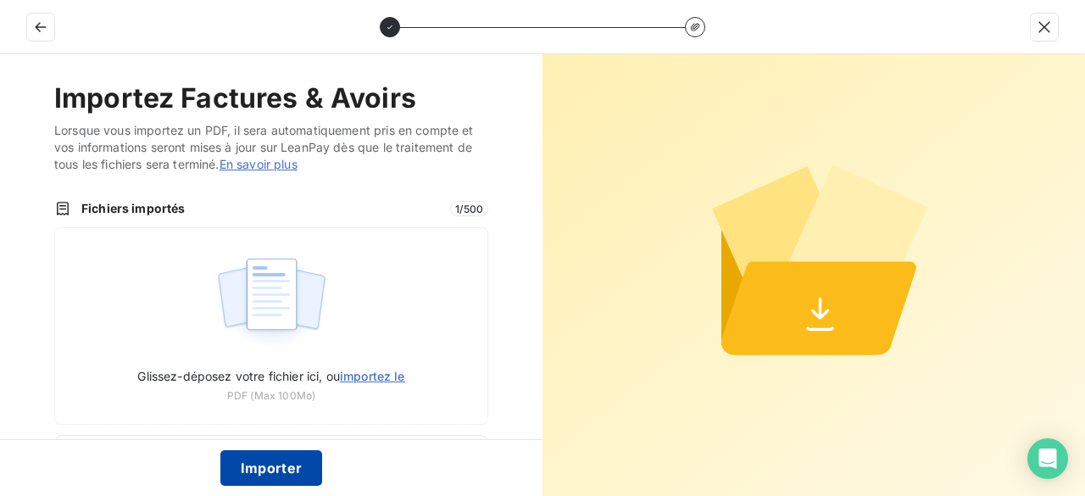
click at [279, 469] on button "Importer" at bounding box center [271, 468] width 103 height 36
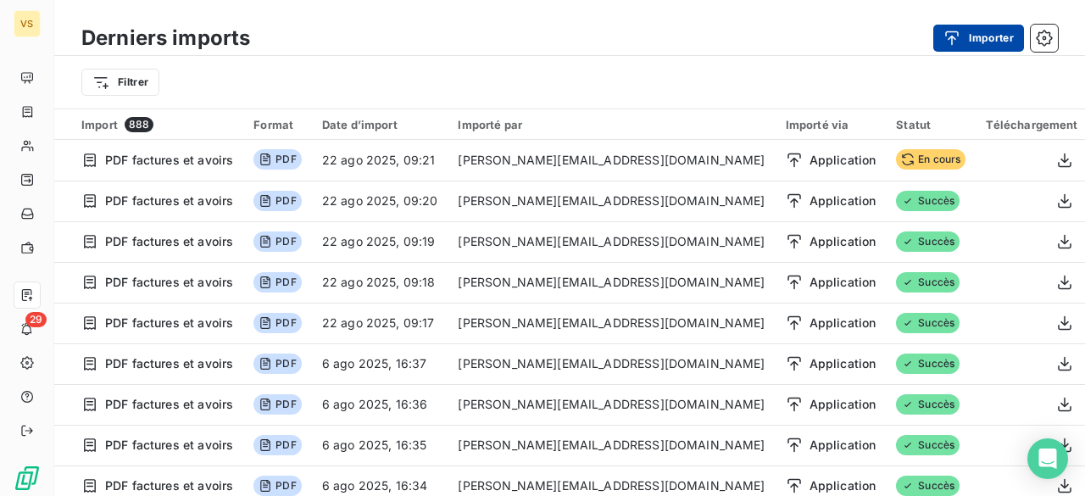
click at [964, 38] on div "button" at bounding box center [956, 38] width 25 height 17
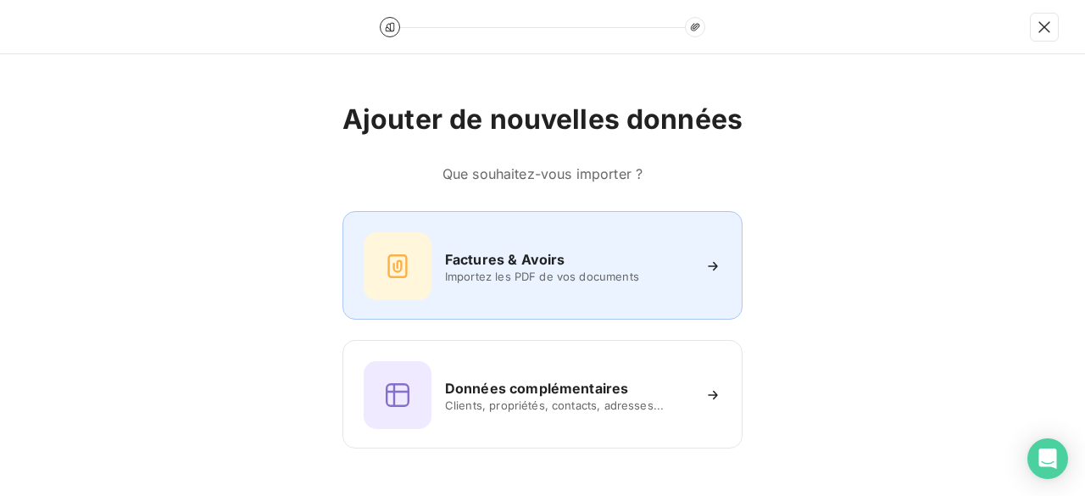
click at [547, 264] on h6 "Factures & Avoirs" at bounding box center [505, 259] width 120 height 20
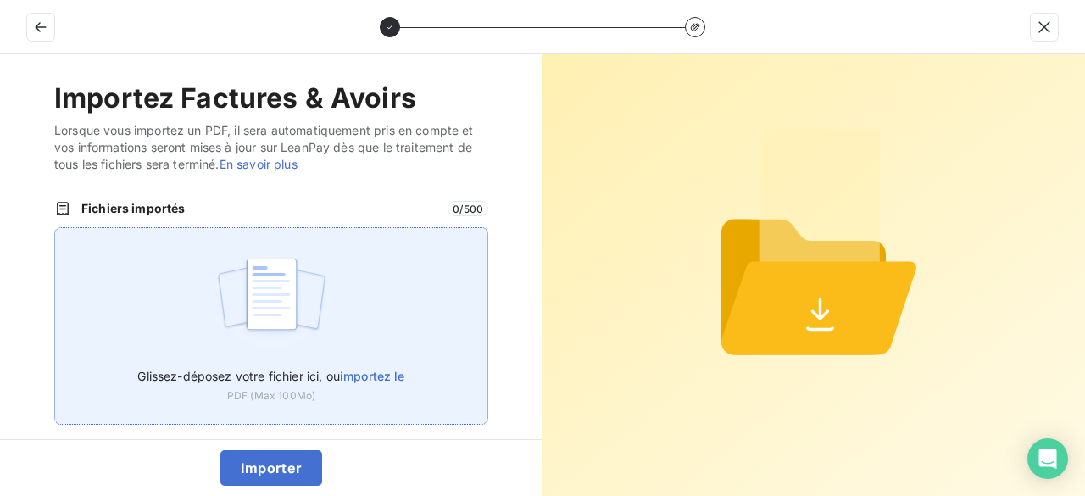
click at [356, 384] on label "Glissez-déposez votre fichier ici, ou importez le" at bounding box center [270, 372] width 267 height 31
click at [55, 228] on input "Glissez-déposez votre fichier ici, ou importez le" at bounding box center [54, 227] width 1 height 1
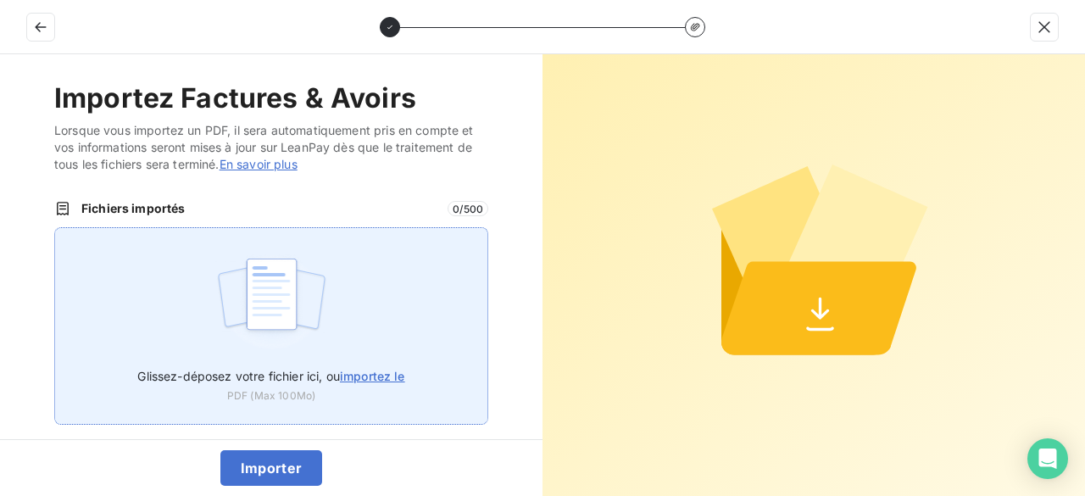
type input "C:\fakepath\VT25251.pdf"
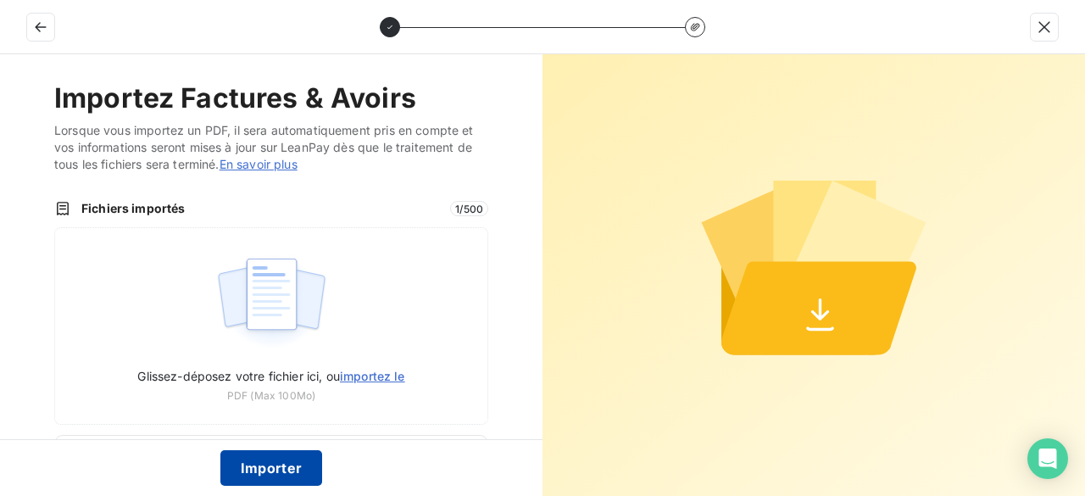
click at [298, 465] on button "Importer" at bounding box center [271, 468] width 103 height 36
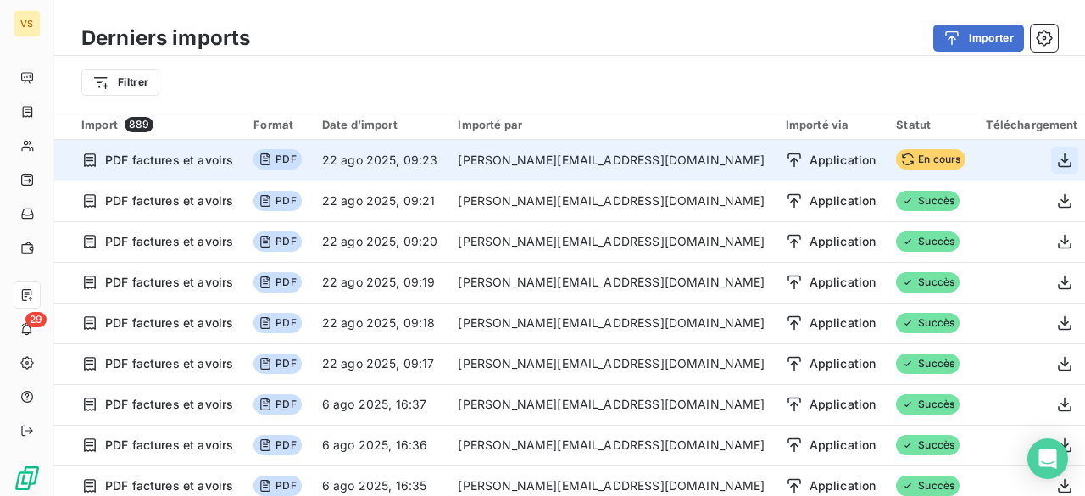
click at [1058, 158] on icon "button" at bounding box center [1065, 160] width 14 height 14
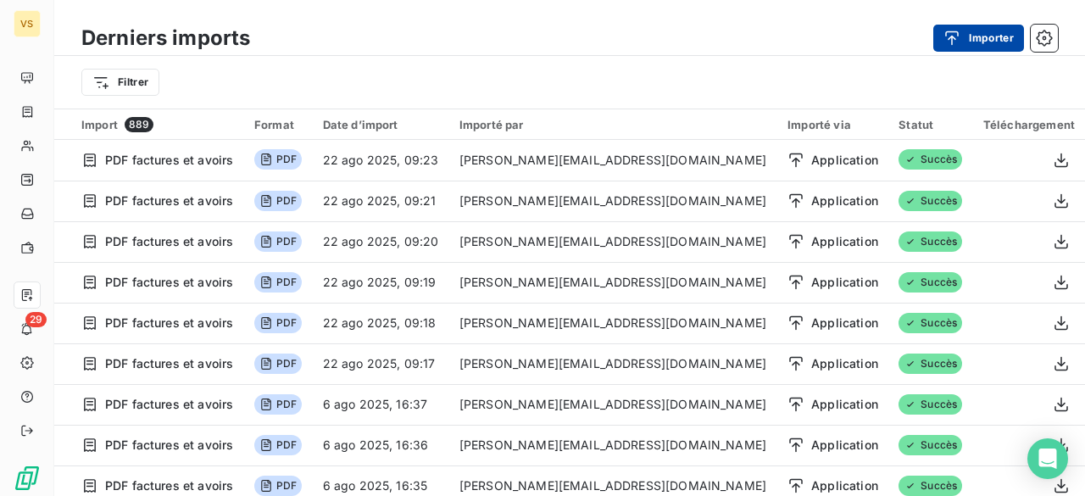
click at [973, 36] on button "Importer" at bounding box center [979, 38] width 91 height 27
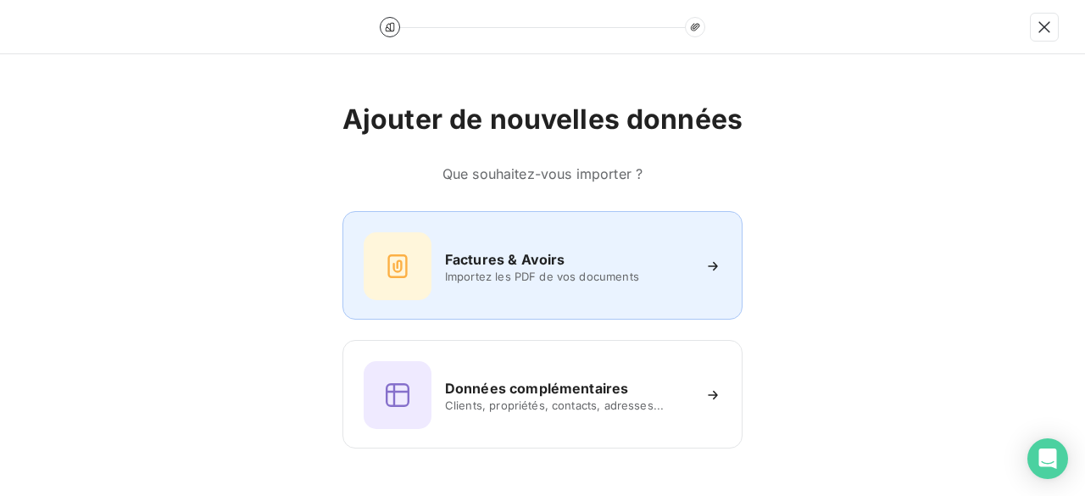
click at [500, 253] on h6 "Factures & Avoirs" at bounding box center [505, 259] width 120 height 20
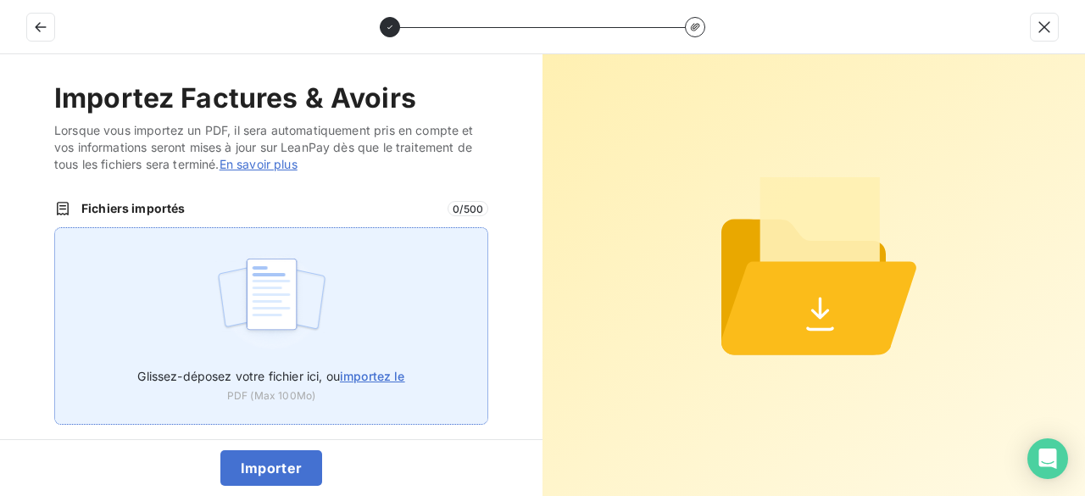
click at [387, 374] on span "importez le" at bounding box center [372, 376] width 65 height 14
click at [55, 228] on input "Glissez-déposez votre fichier ici, ou importez le" at bounding box center [54, 227] width 1 height 1
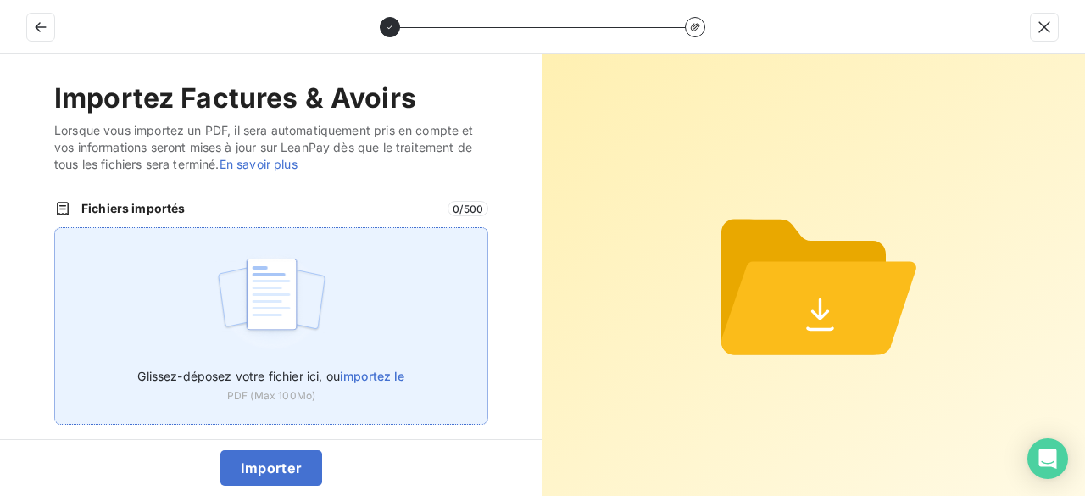
type input "C:\fakepath\VT25252.pdf"
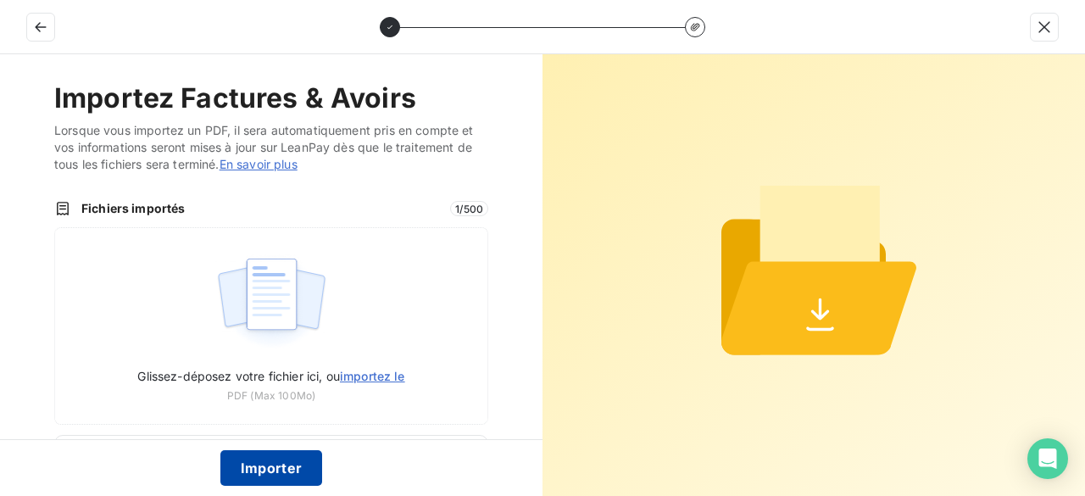
click at [270, 465] on button "Importer" at bounding box center [271, 468] width 103 height 36
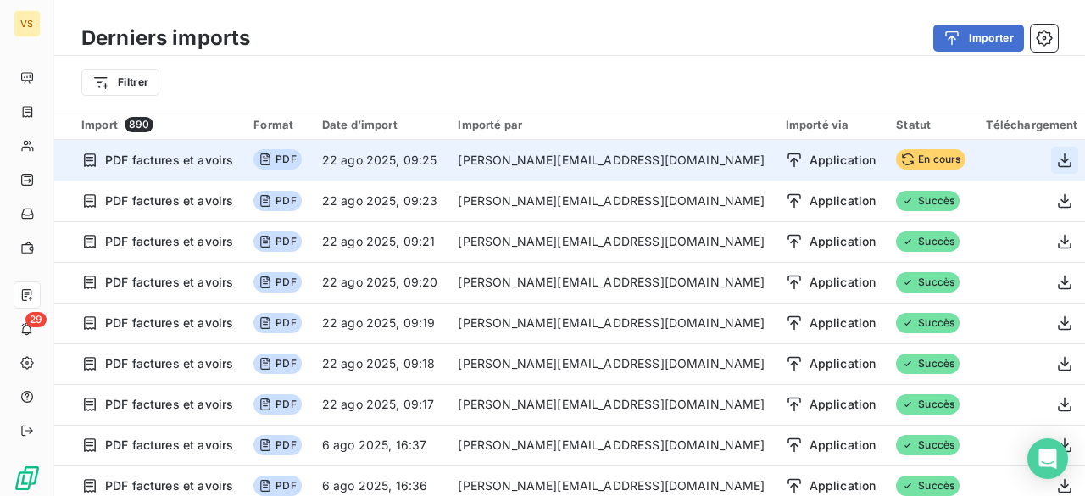
click at [1056, 159] on icon "button" at bounding box center [1064, 160] width 17 height 17
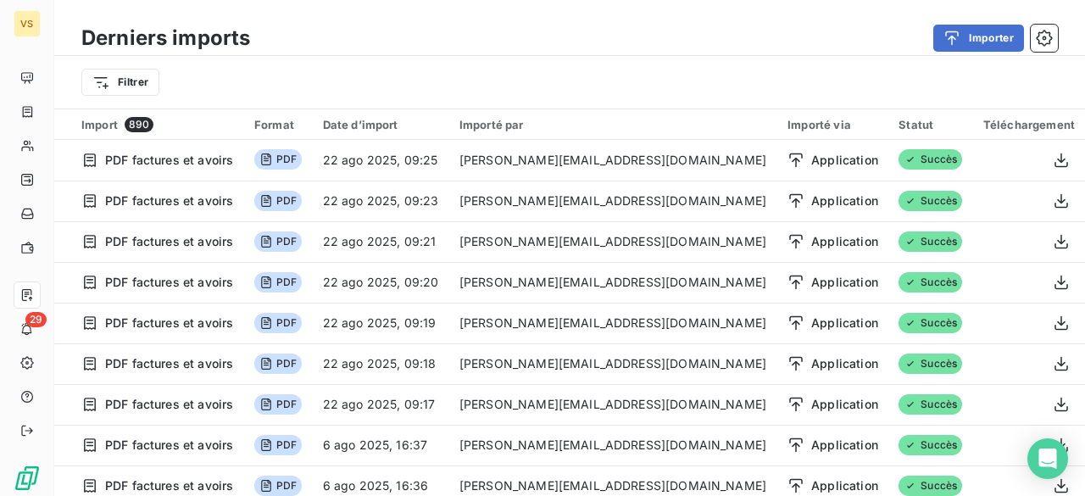
click at [567, 81] on div "Filtrer" at bounding box center [569, 82] width 977 height 32
click at [955, 35] on icon "button" at bounding box center [952, 38] width 17 height 17
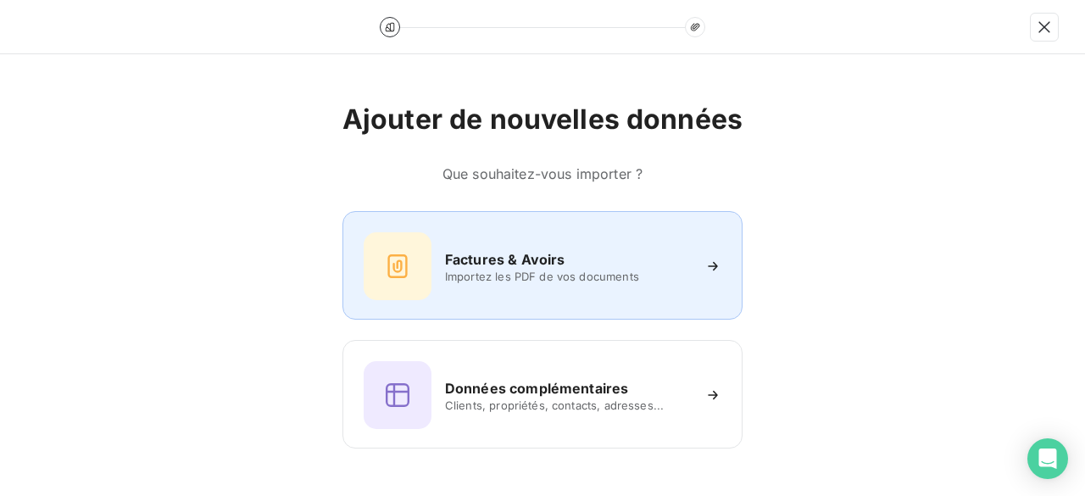
click at [626, 282] on span "Importez les PDF de vos documents" at bounding box center [568, 277] width 246 height 14
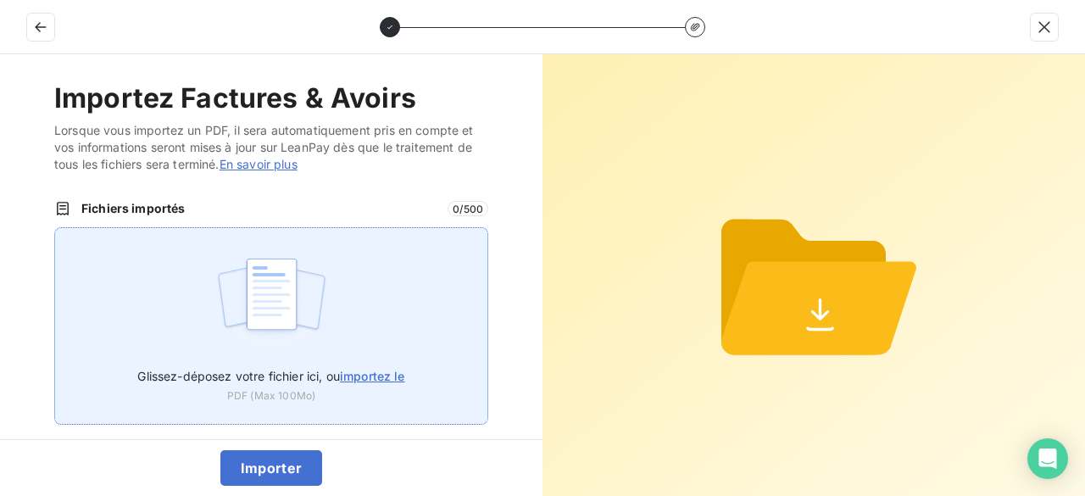
click at [392, 370] on span "importez le" at bounding box center [372, 376] width 65 height 14
click at [55, 228] on input "Glissez-déposez votre fichier ici, ou importez le" at bounding box center [54, 227] width 1 height 1
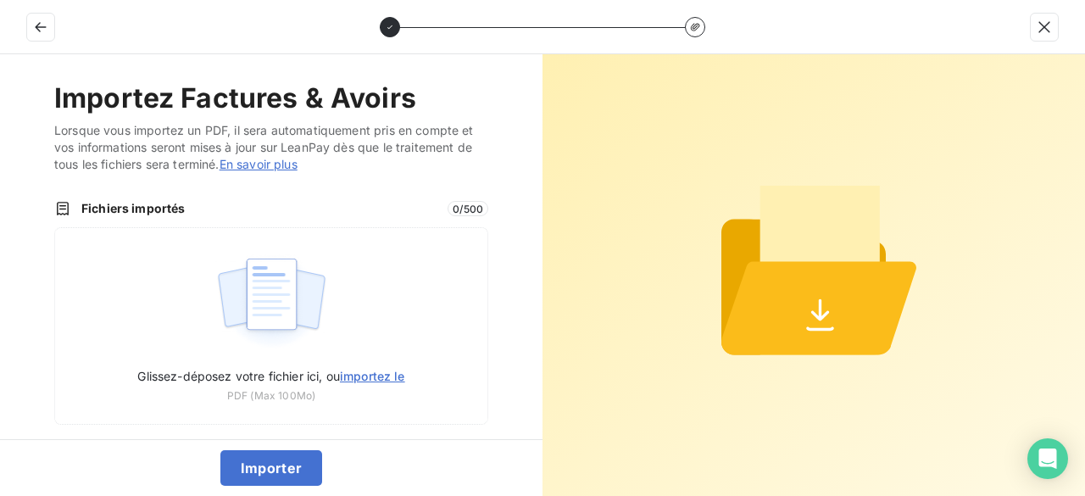
type input "C:\fakepath\VT25253.pdf"
click at [270, 474] on button "Importer" at bounding box center [271, 468] width 103 height 36
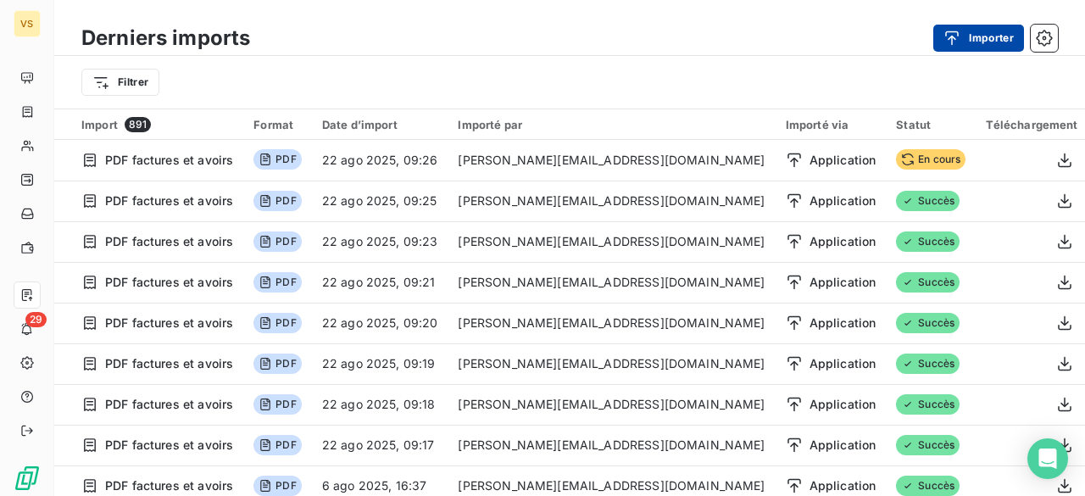
click at [995, 48] on button "Importer" at bounding box center [979, 38] width 91 height 27
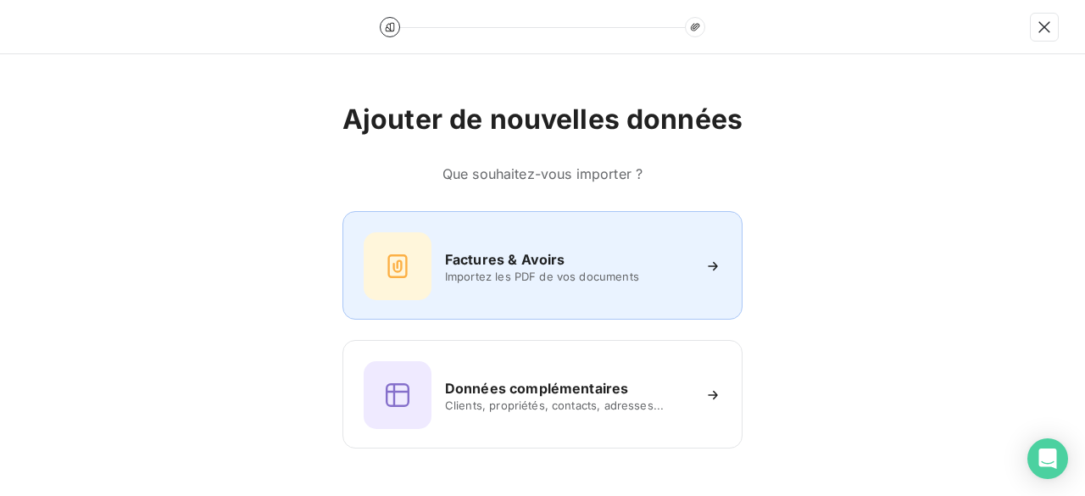
click at [503, 259] on h6 "Factures & Avoirs" at bounding box center [505, 259] width 120 height 20
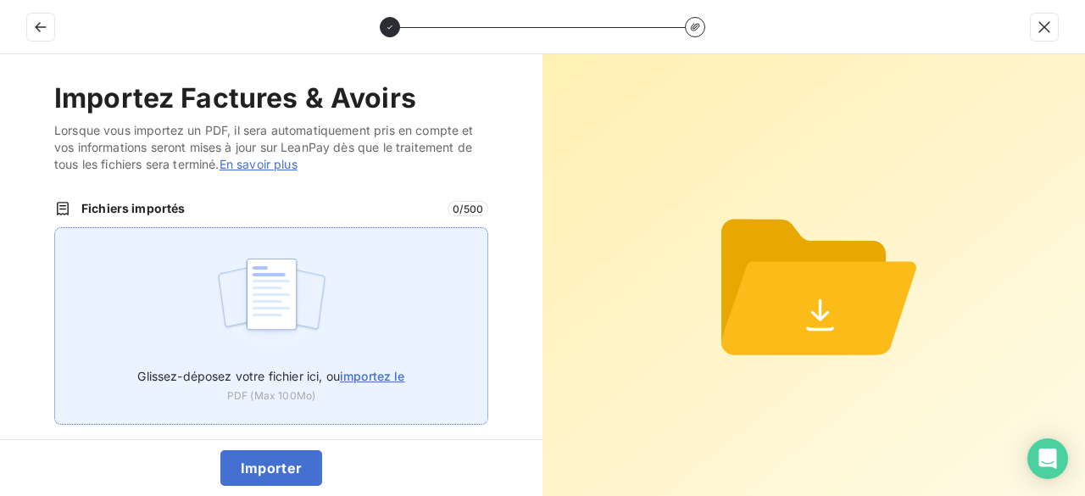
click at [366, 377] on span "importez le" at bounding box center [372, 376] width 65 height 14
click at [55, 228] on input "Glissez-déposez votre fichier ici, ou importez le" at bounding box center [54, 227] width 1 height 1
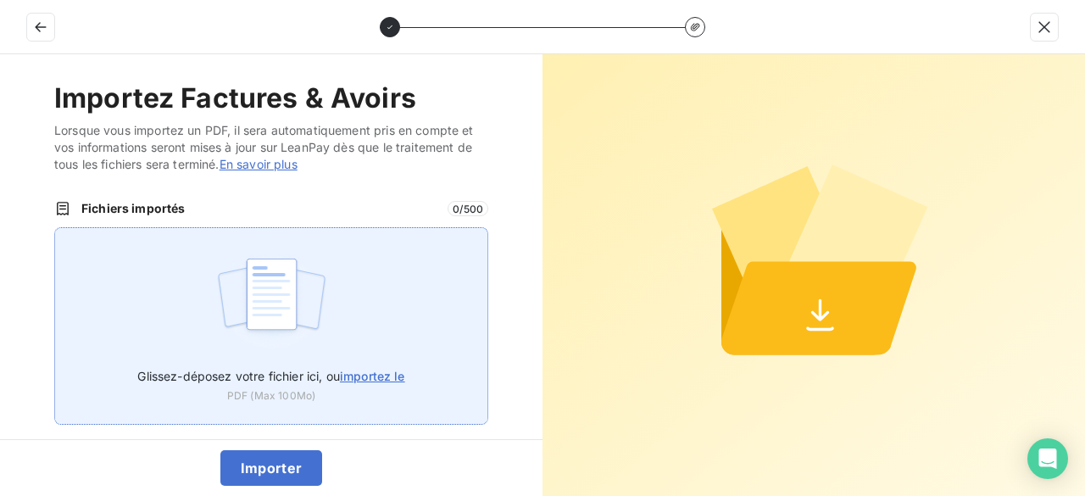
type input "C:\fakepath\VT25254.pdf"
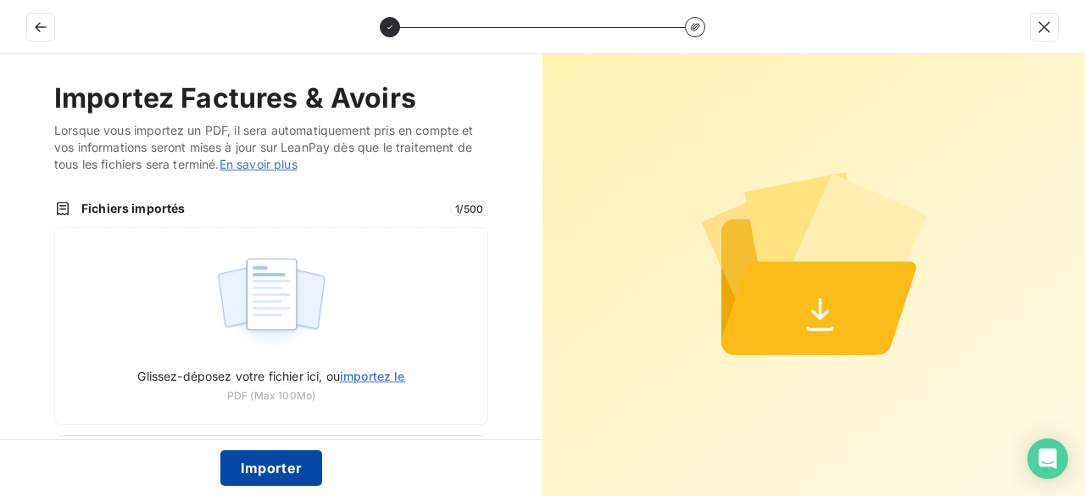
click at [290, 471] on button "Importer" at bounding box center [271, 468] width 103 height 36
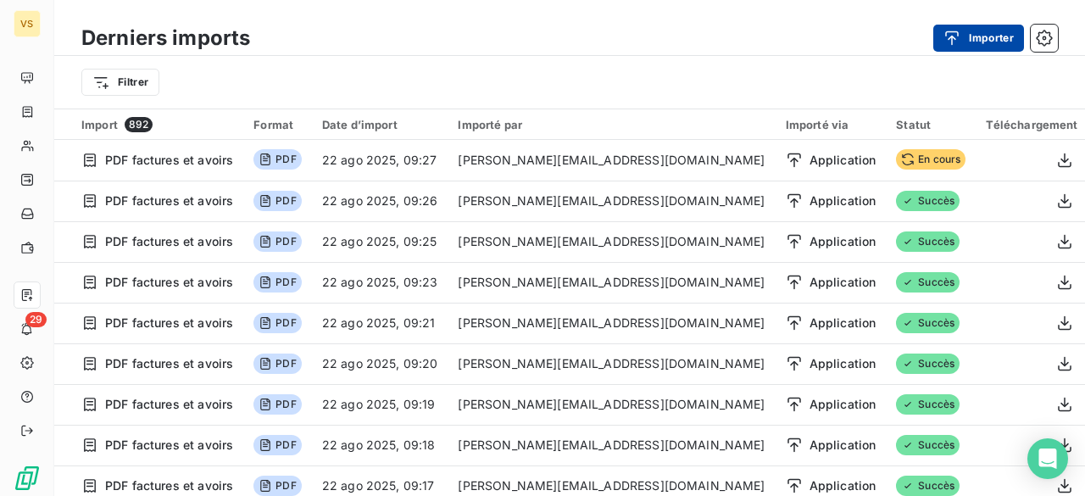
click at [975, 42] on button "Importer" at bounding box center [979, 38] width 91 height 27
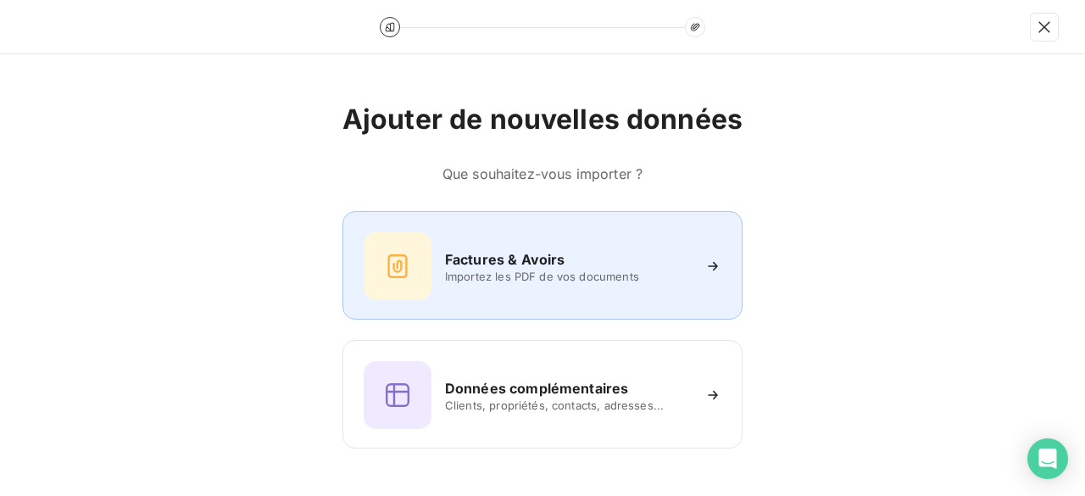
click at [409, 305] on div "Factures & Avoirs Importez les PDF de vos documents" at bounding box center [543, 265] width 400 height 109
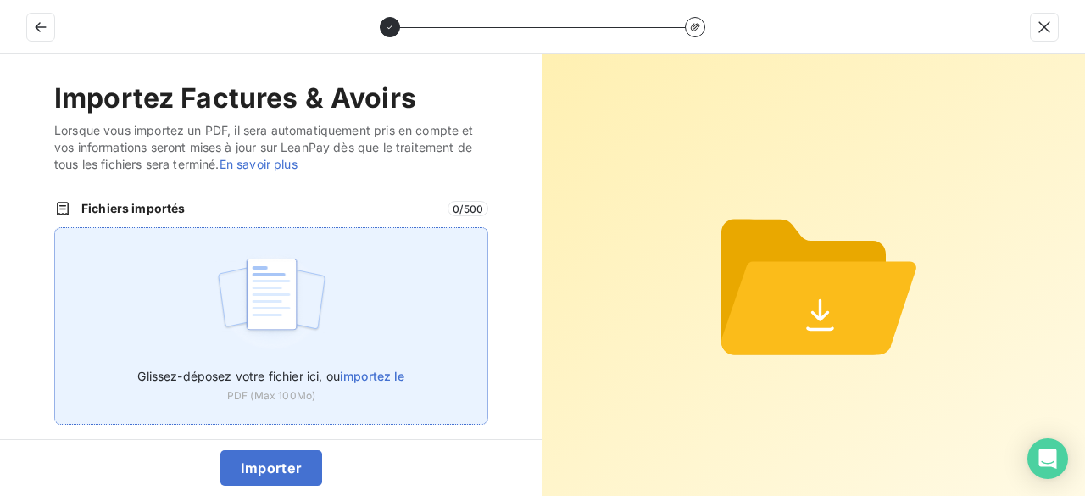
click at [343, 372] on span "importez le" at bounding box center [372, 376] width 65 height 14
click at [55, 228] on input "Glissez-déposez votre fichier ici, ou importez le" at bounding box center [54, 227] width 1 height 1
type input "C:\fakepath\VT25255.pdf"
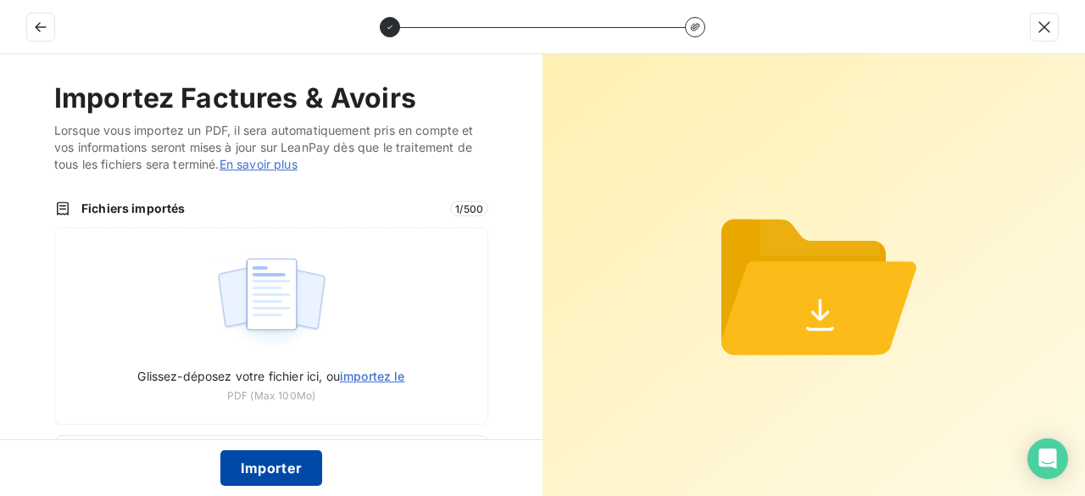
click at [248, 480] on button "Importer" at bounding box center [271, 468] width 103 height 36
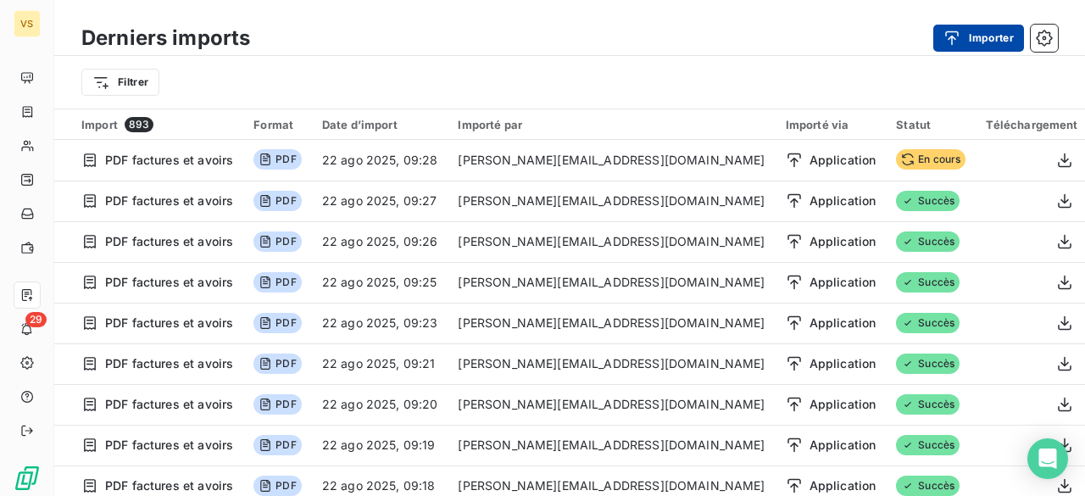
click at [990, 30] on button "Importer" at bounding box center [979, 38] width 91 height 27
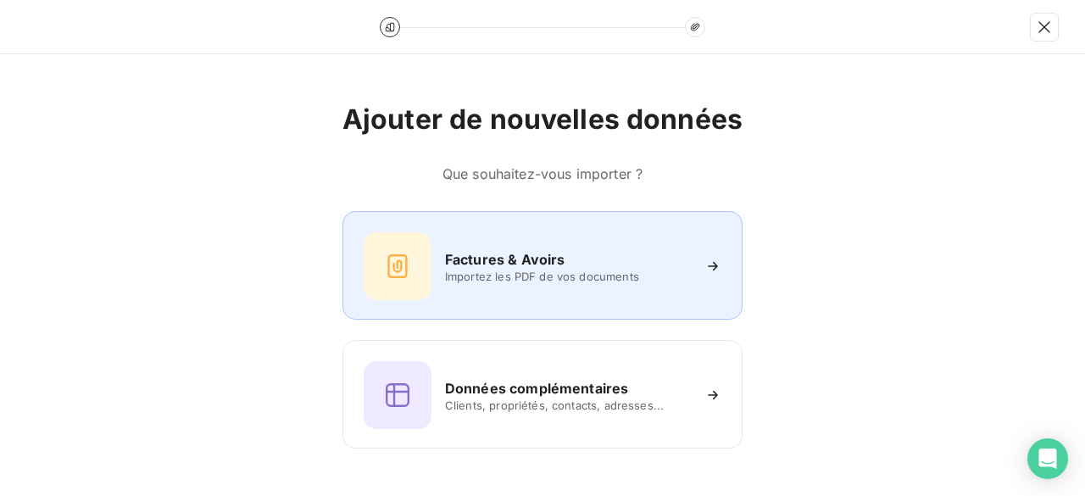
click at [529, 257] on h6 "Factures & Avoirs" at bounding box center [505, 259] width 120 height 20
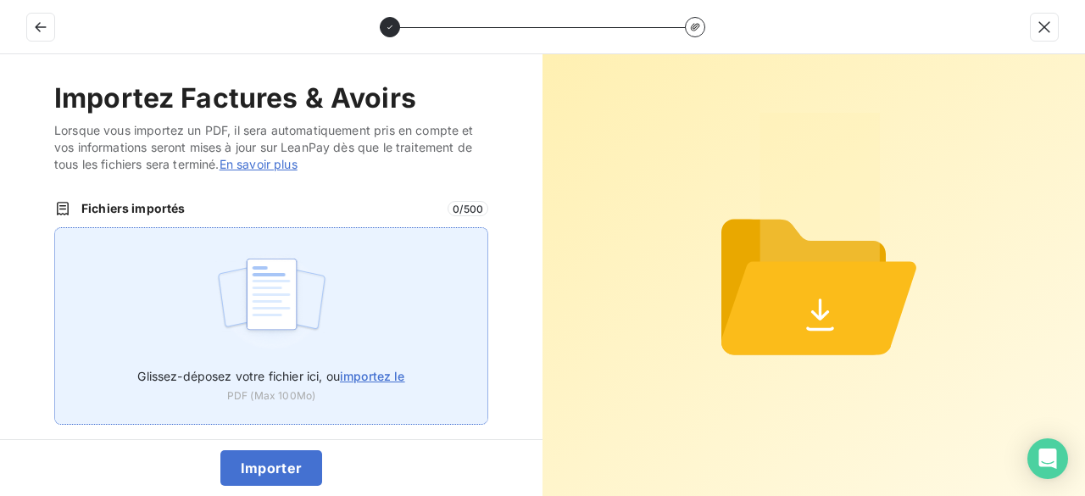
click at [382, 381] on span "importez le" at bounding box center [372, 376] width 65 height 14
click at [55, 228] on input "Glissez-déposez votre fichier ici, ou importez le" at bounding box center [54, 227] width 1 height 1
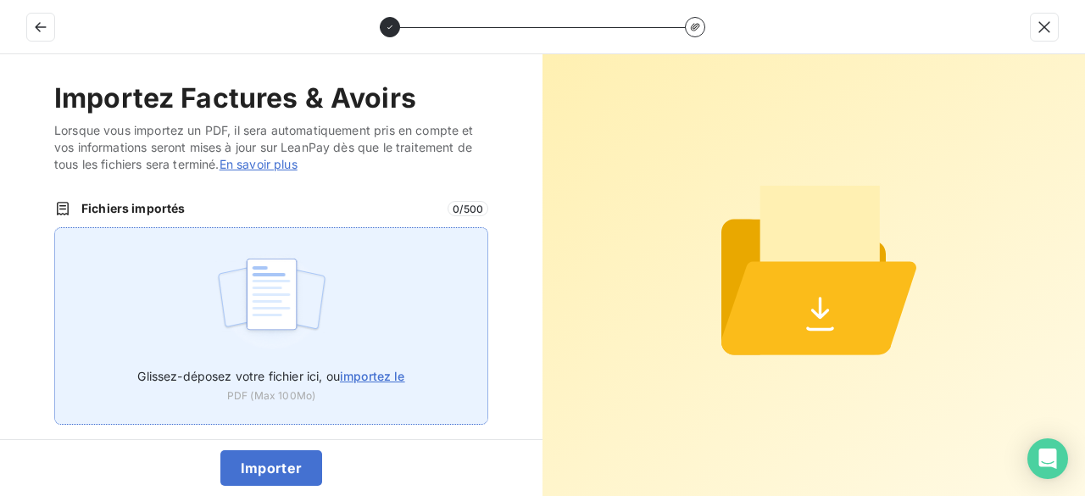
type input "C:\fakepath\VT25256.pdf"
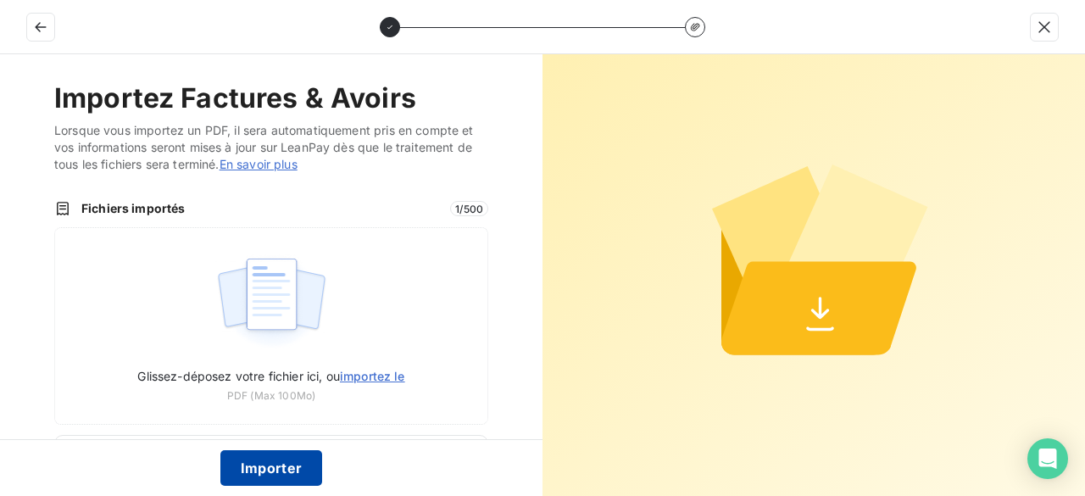
click at [290, 461] on button "Importer" at bounding box center [271, 468] width 103 height 36
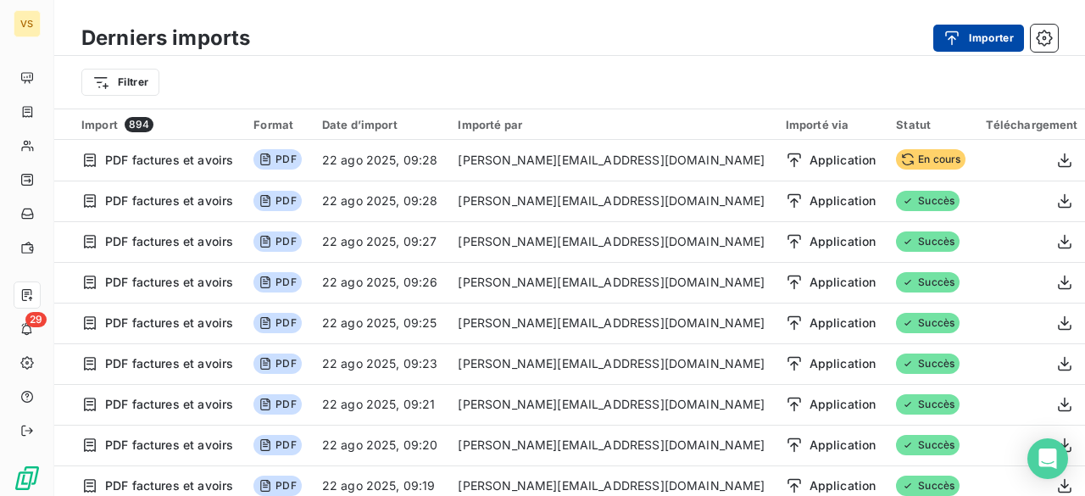
click at [988, 45] on button "Importer" at bounding box center [979, 38] width 91 height 27
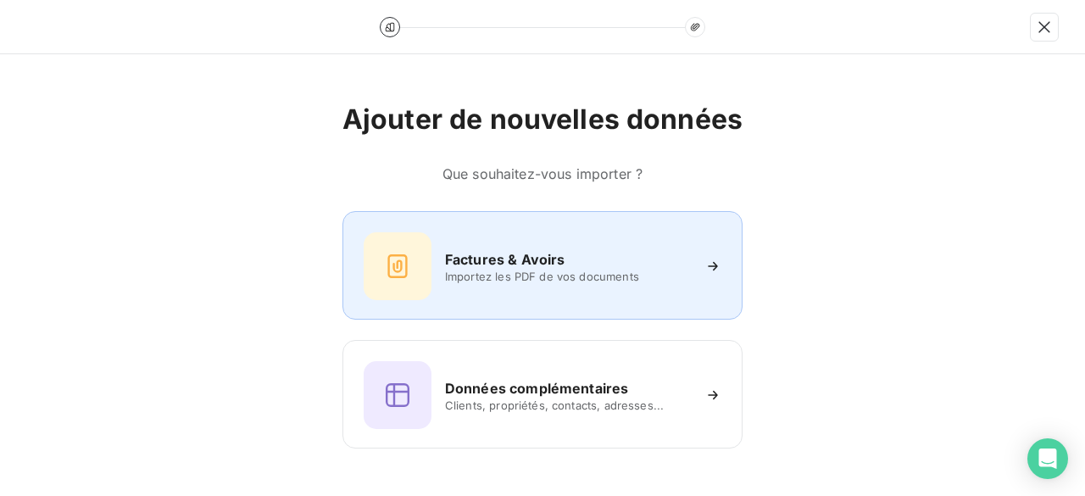
click at [580, 298] on div "Factures & Avoirs Importez les PDF de vos documents" at bounding box center [543, 266] width 358 height 68
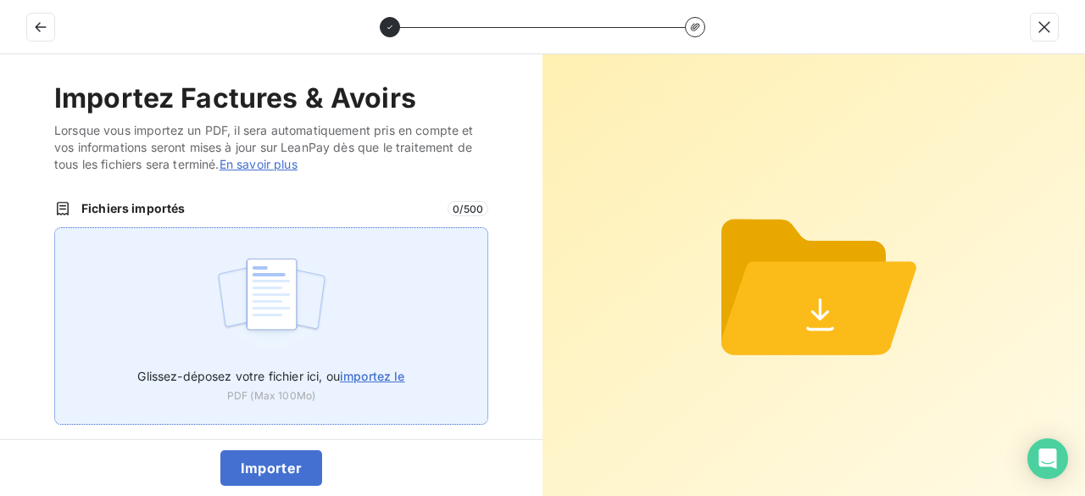
click at [402, 369] on span "importez le" at bounding box center [372, 376] width 65 height 14
click at [55, 228] on input "Glissez-déposez votre fichier ici, ou importez le" at bounding box center [54, 227] width 1 height 1
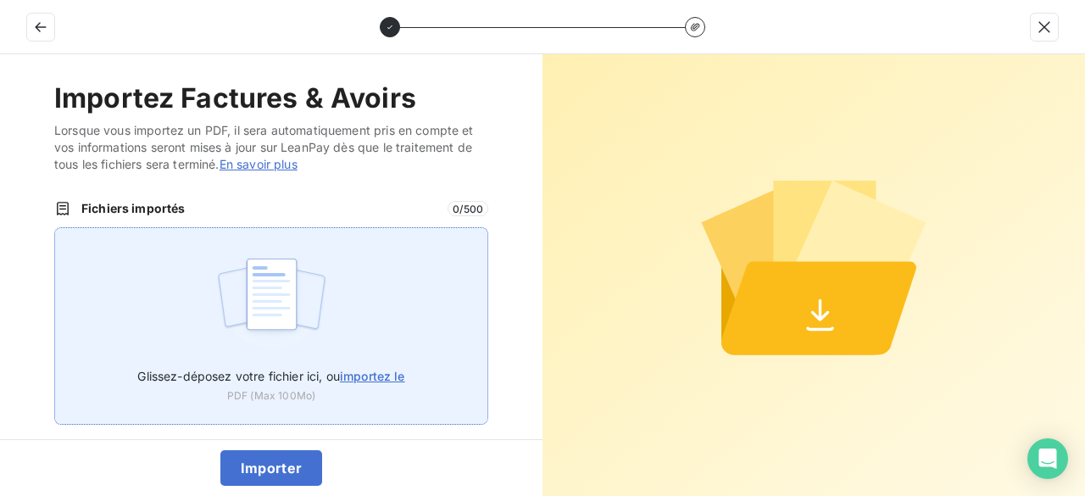
type input "C:\fakepath\VT25257.pdf"
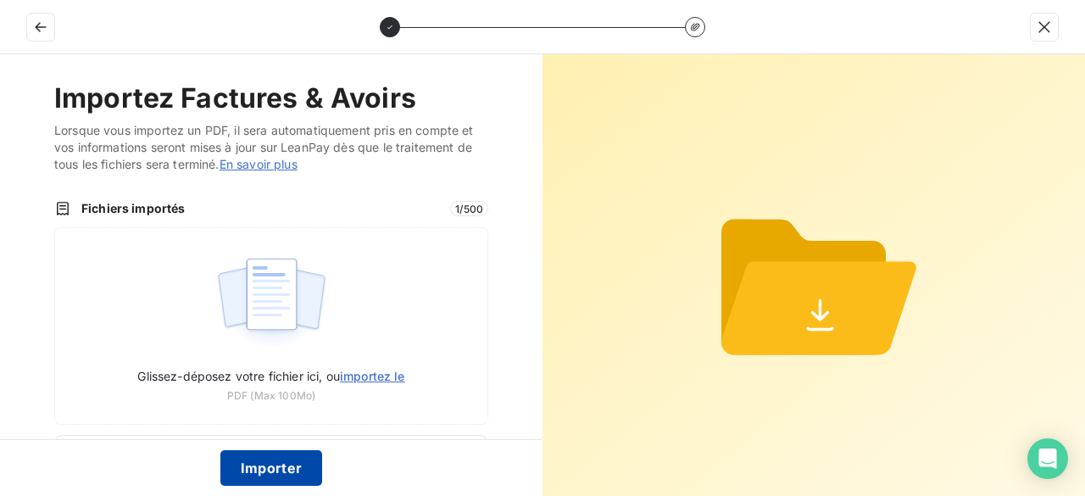
click at [256, 474] on button "Importer" at bounding box center [271, 468] width 103 height 36
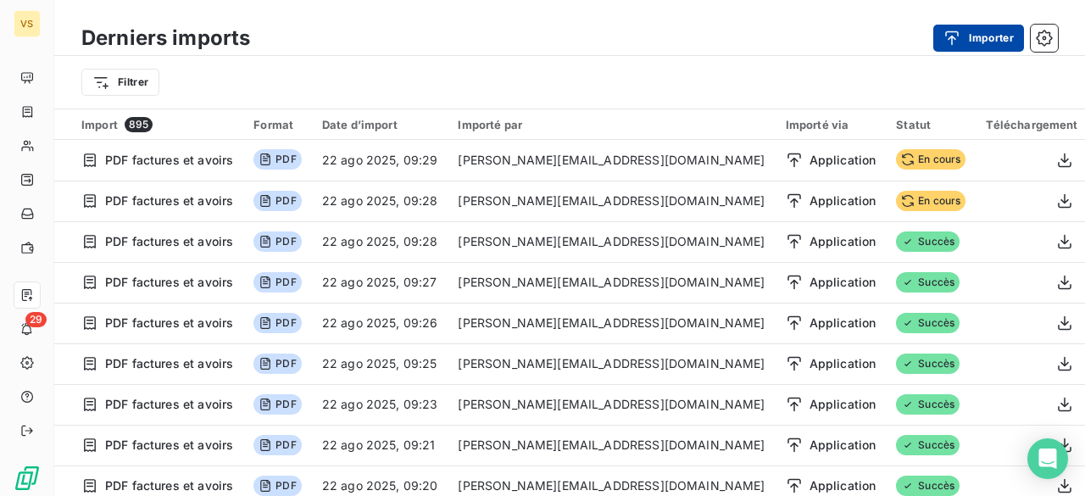
click at [941, 48] on button "Importer" at bounding box center [979, 38] width 91 height 27
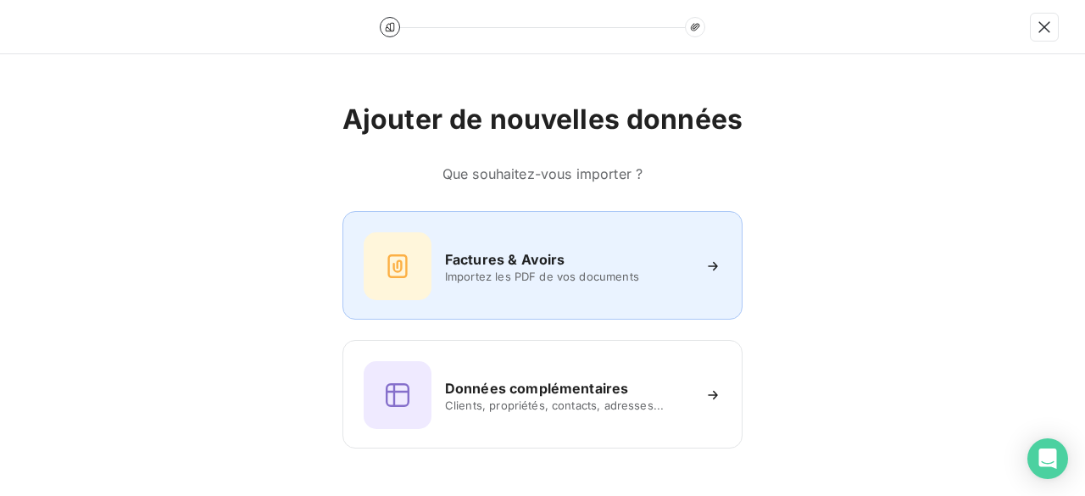
click at [584, 254] on div "Factures & Avoirs" at bounding box center [568, 259] width 246 height 20
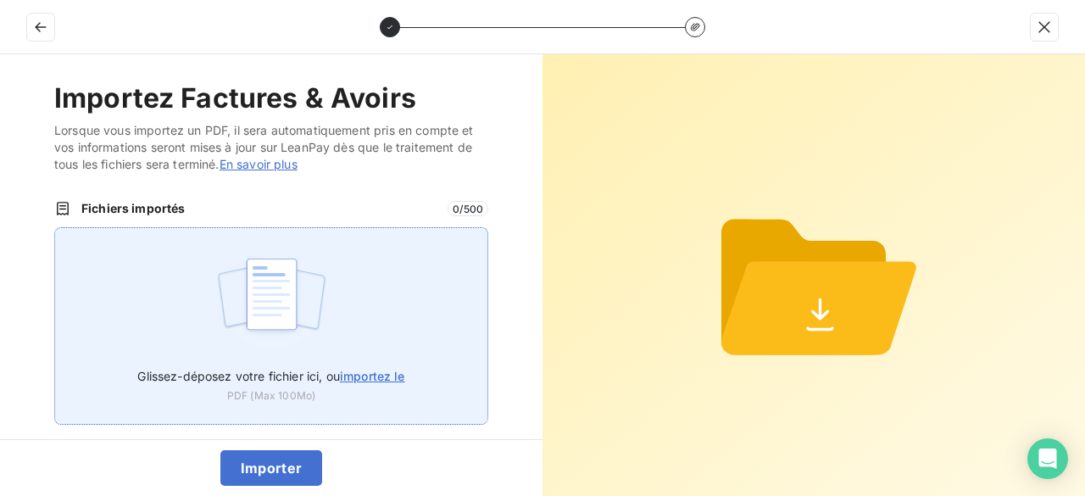
click at [365, 383] on label "Glissez-déposez votre fichier ici, ou importez le" at bounding box center [270, 372] width 267 height 31
click at [55, 228] on input "Glissez-déposez votre fichier ici, ou importez le" at bounding box center [54, 227] width 1 height 1
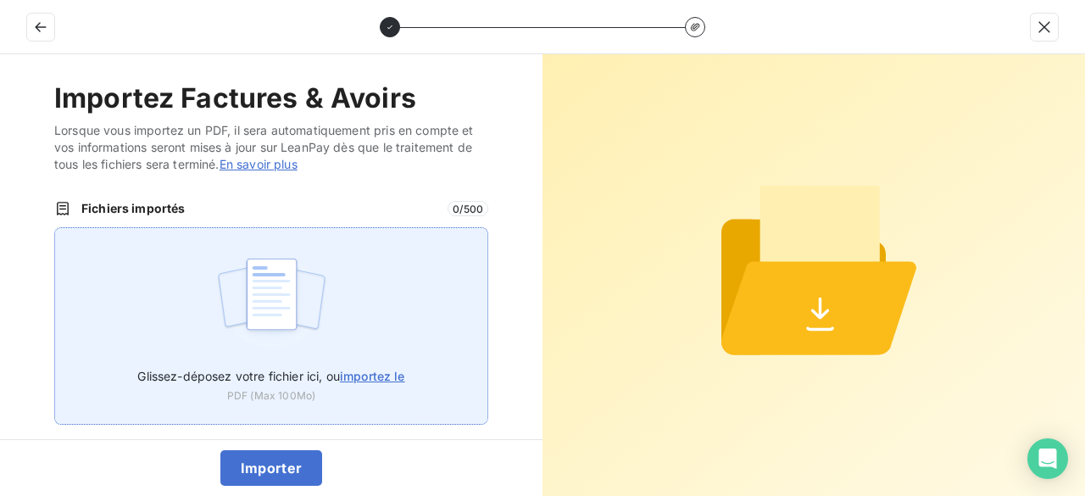
type input "C:\fakepath\VT25258.pdf"
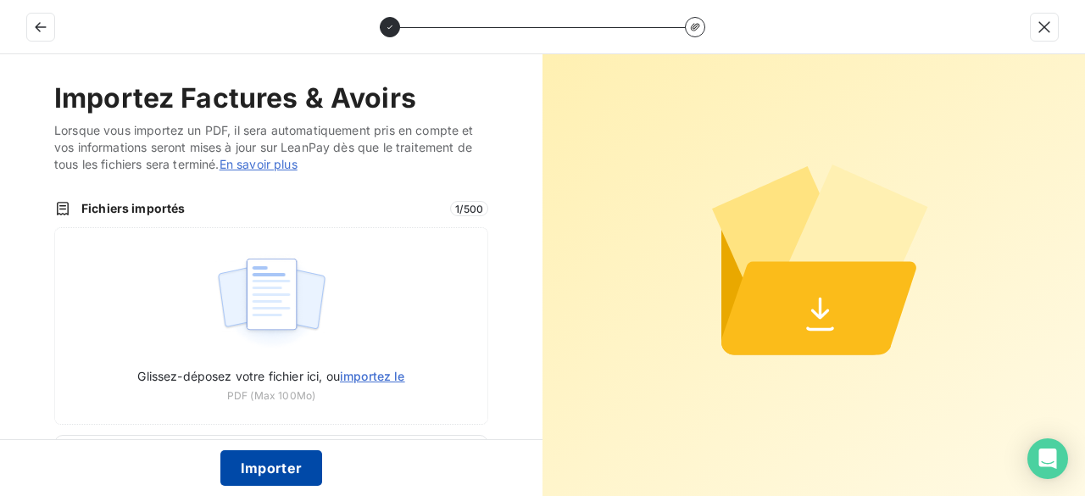
click at [259, 462] on button "Importer" at bounding box center [271, 468] width 103 height 36
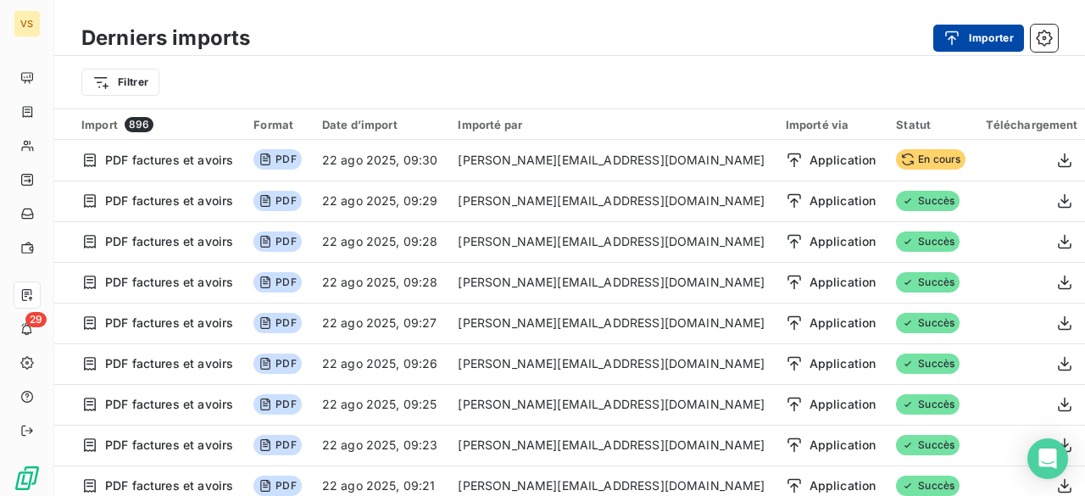
click at [959, 44] on icon "button" at bounding box center [952, 38] width 17 height 17
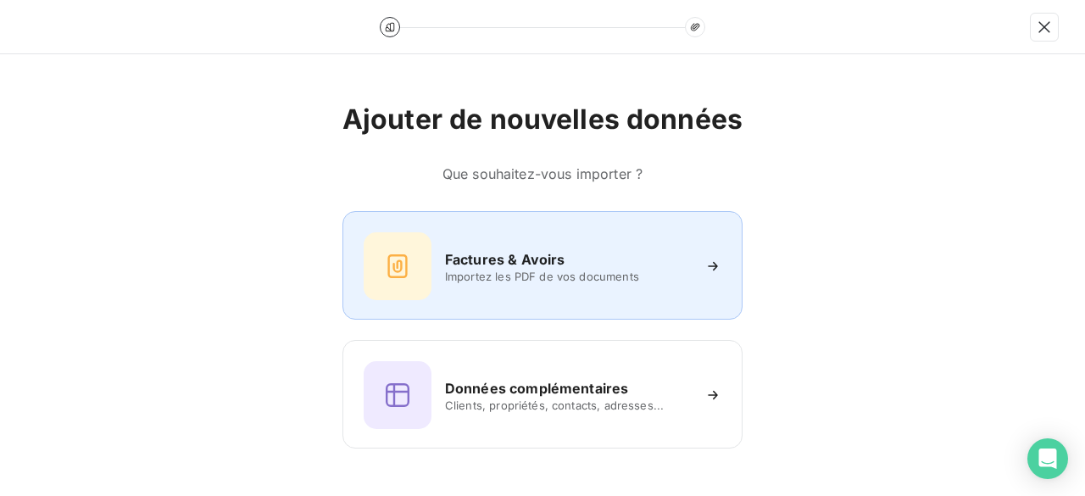
click at [464, 279] on span "Importez les PDF de vos documents" at bounding box center [568, 277] width 246 height 14
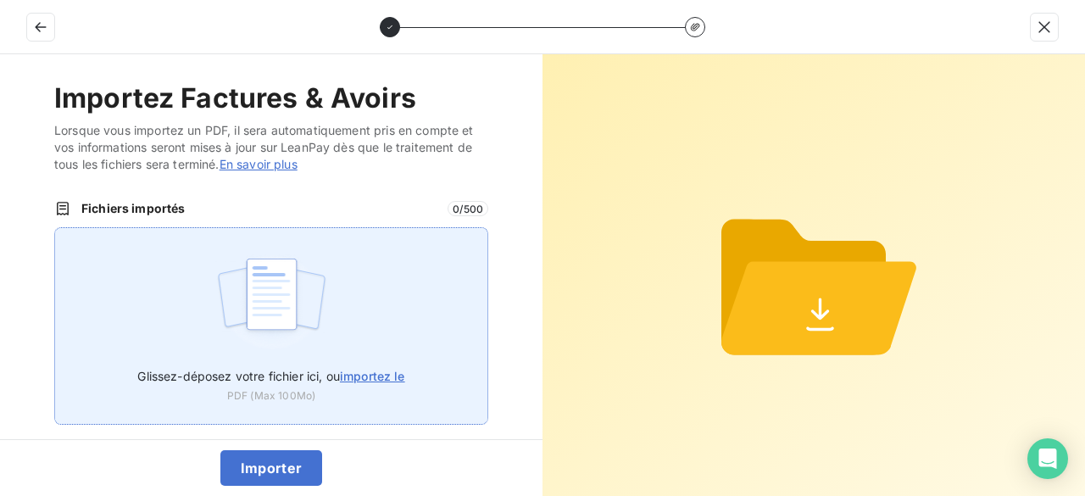
click at [394, 354] on div "Glissez-déposez votre fichier ici, ou importez le PDF (Max 100Mo)" at bounding box center [271, 326] width 434 height 198
type input "C:\fakepath\VT25259.pdf"
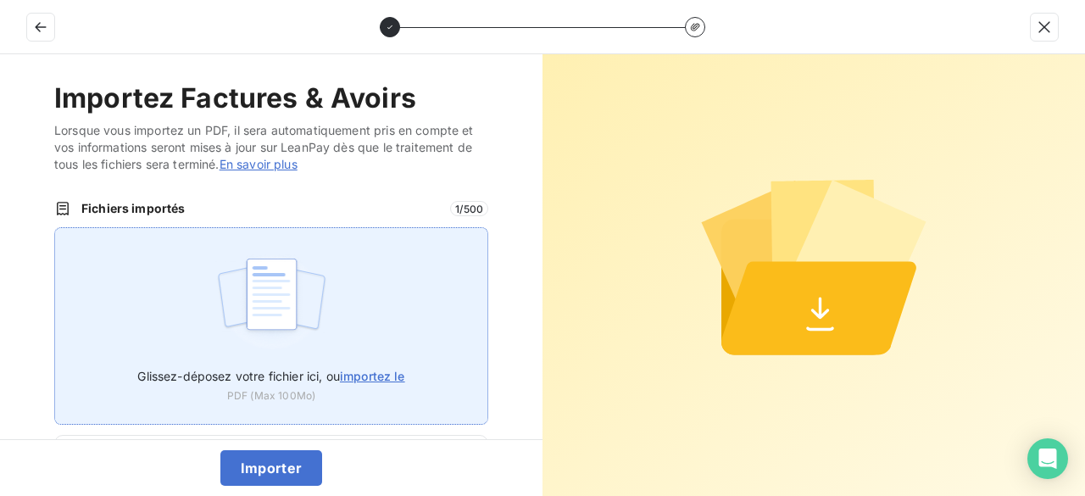
click at [353, 371] on span "importez le" at bounding box center [372, 376] width 65 height 14
click at [55, 228] on input "Glissez-déposez votre fichier ici, ou importez le" at bounding box center [54, 227] width 1 height 1
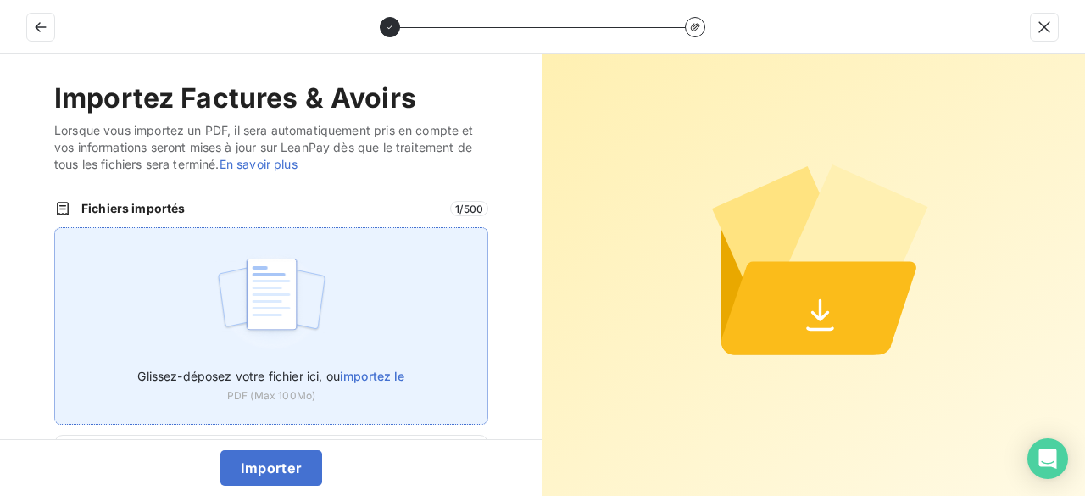
type input "C:\fakepath\VT25259.pdf"
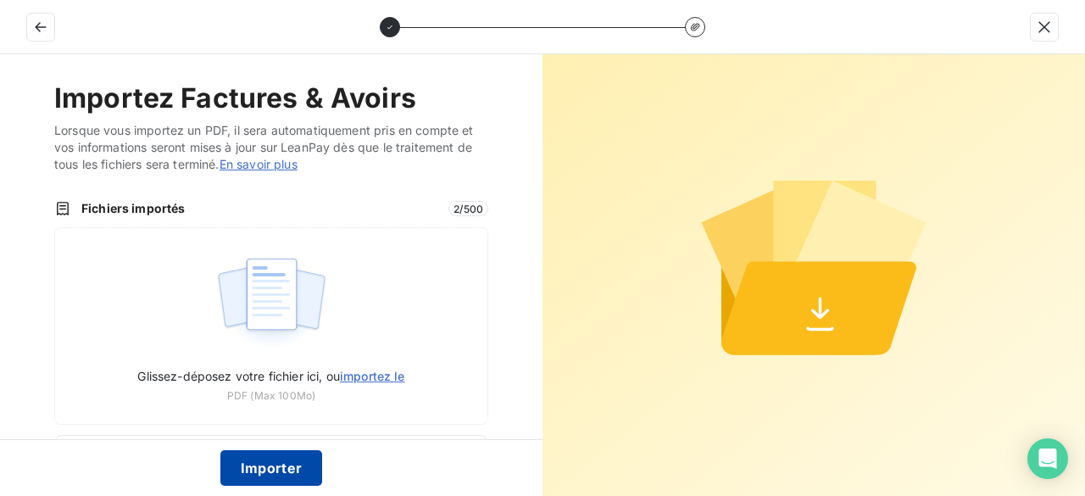
click at [242, 468] on button "Importer" at bounding box center [271, 468] width 103 height 36
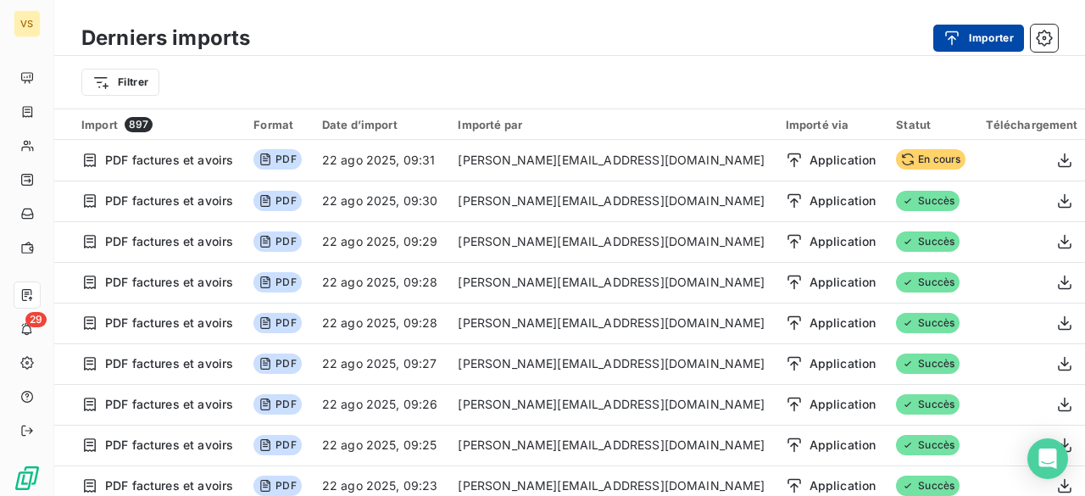
click at [967, 39] on div "button" at bounding box center [956, 38] width 25 height 17
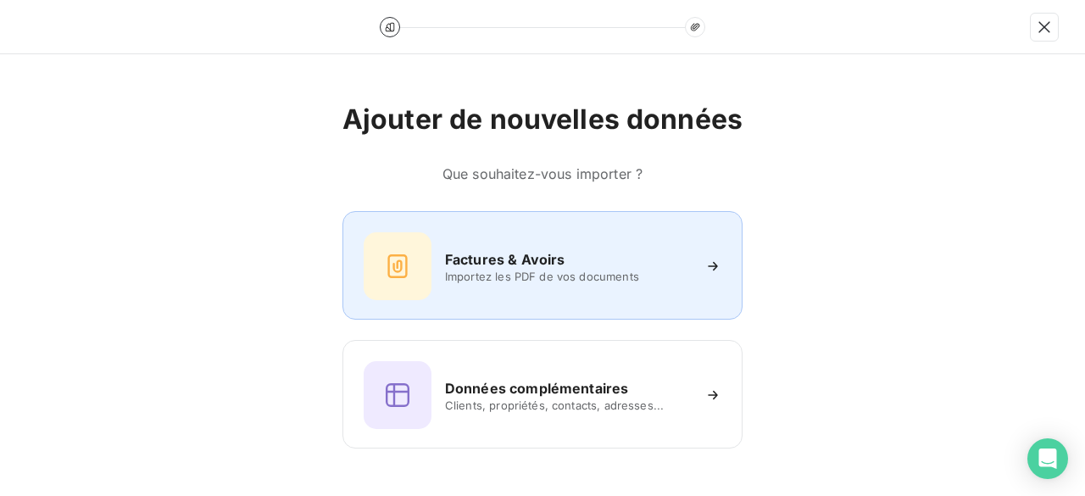
click at [507, 270] on span "Importez les PDF de vos documents" at bounding box center [568, 277] width 246 height 14
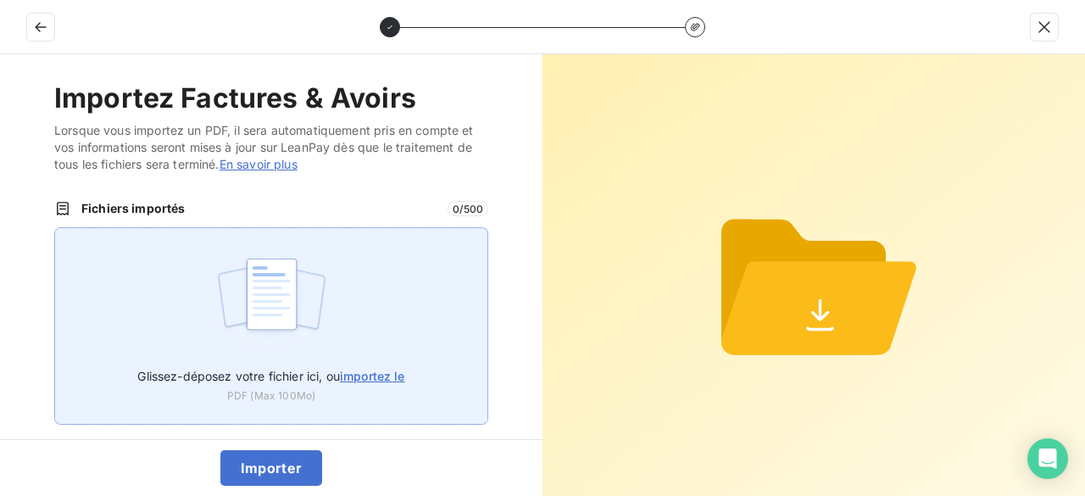
click at [363, 367] on label "Glissez-déposez votre fichier ici, ou importez le" at bounding box center [270, 372] width 267 height 31
click at [55, 228] on input "Glissez-déposez votre fichier ici, ou importez le" at bounding box center [54, 227] width 1 height 1
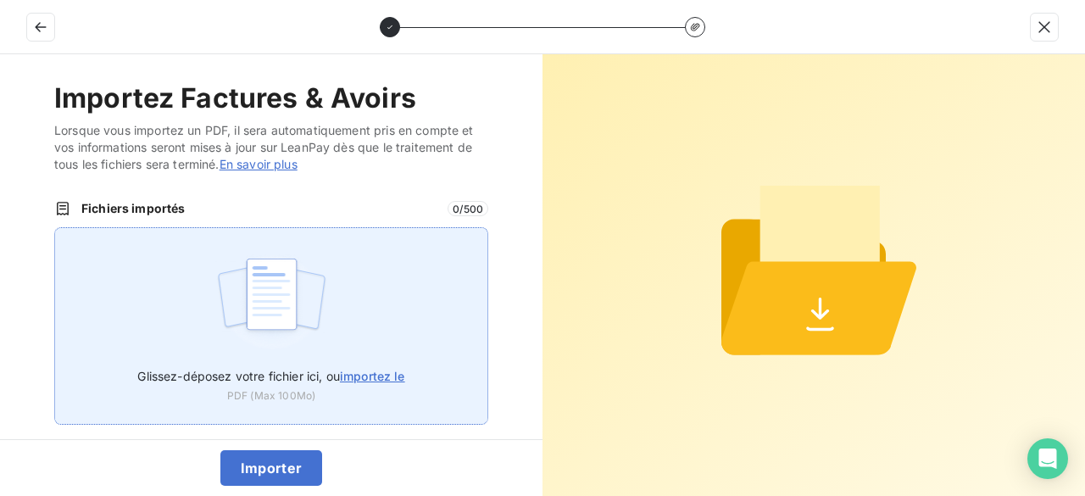
type input "C:\fakepath\VT25260.pdf"
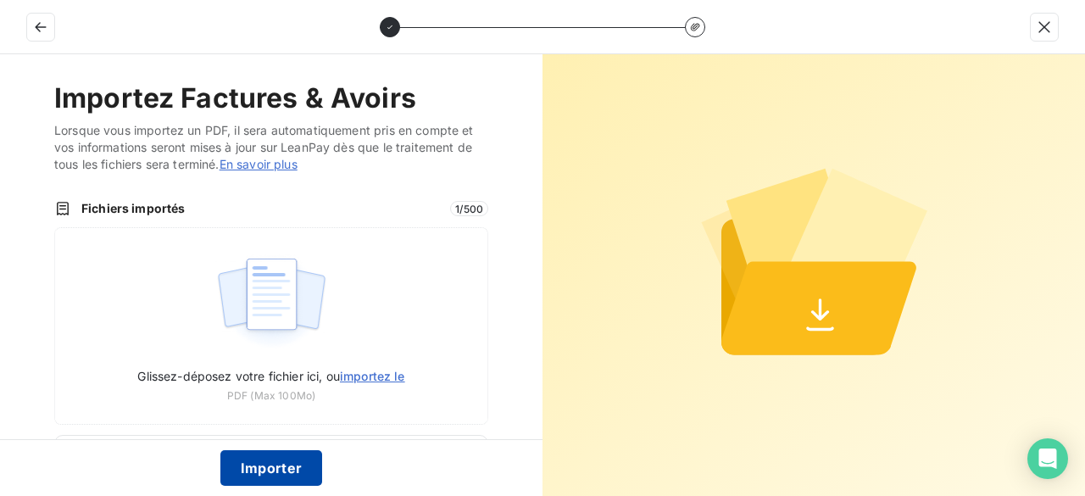
click at [269, 470] on button "Importer" at bounding box center [271, 468] width 103 height 36
